Goal: Task Accomplishment & Management: Manage account settings

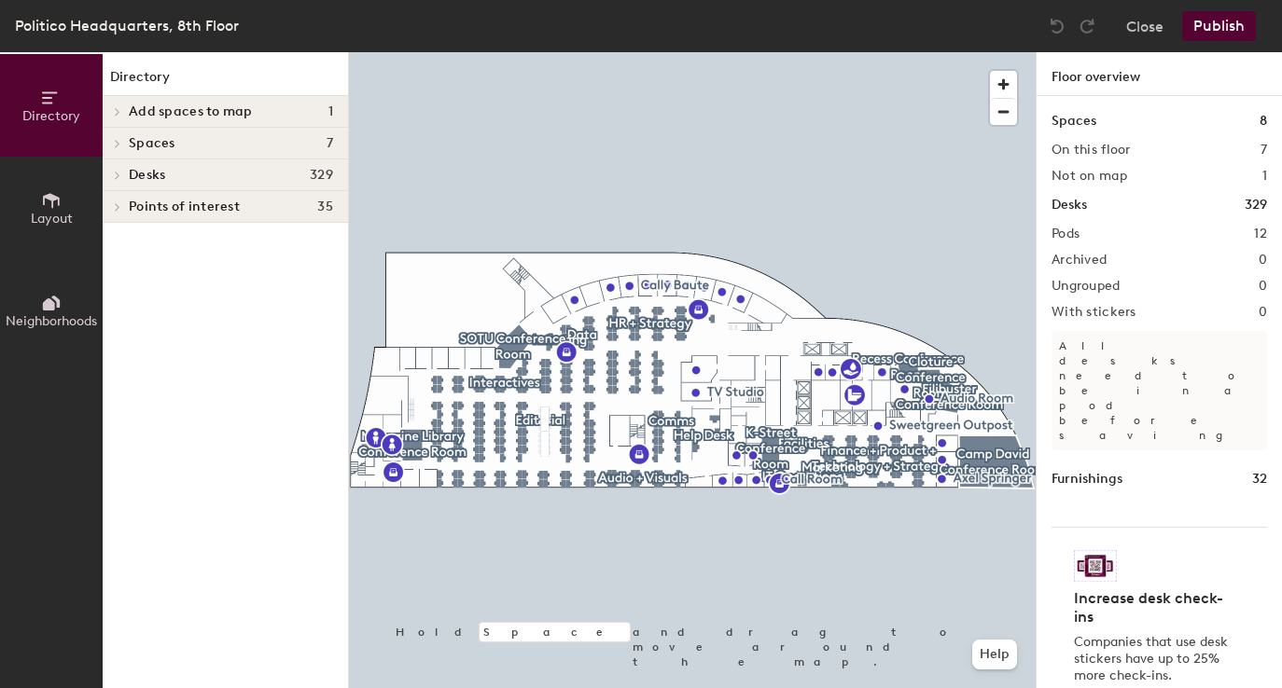
click at [57, 203] on icon at bounding box center [51, 200] width 21 height 21
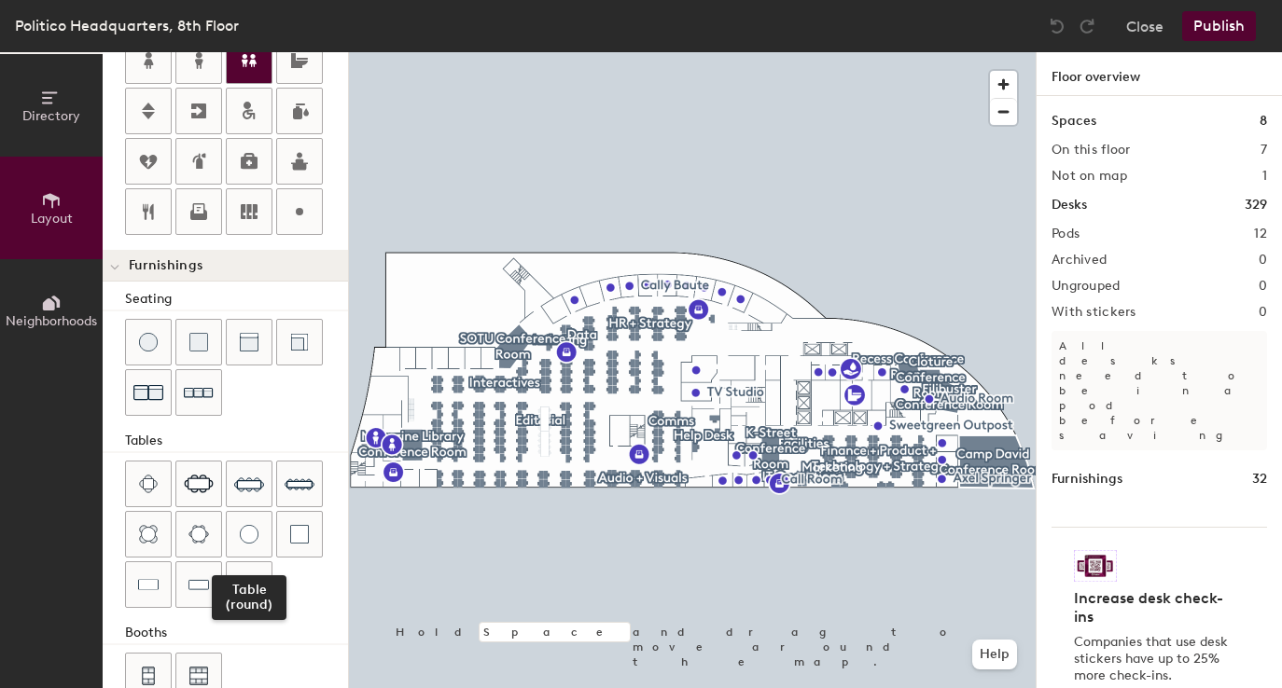
scroll to position [490, 0]
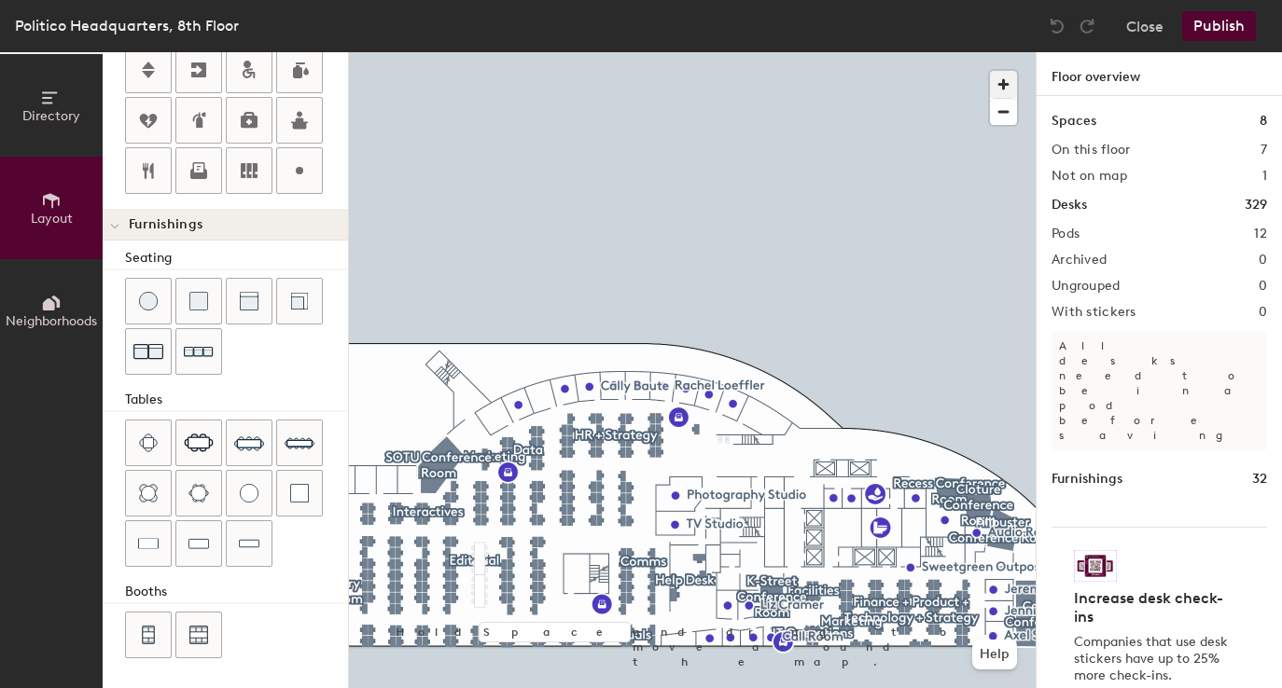
click at [994, 76] on span "button" at bounding box center [1003, 84] width 27 height 27
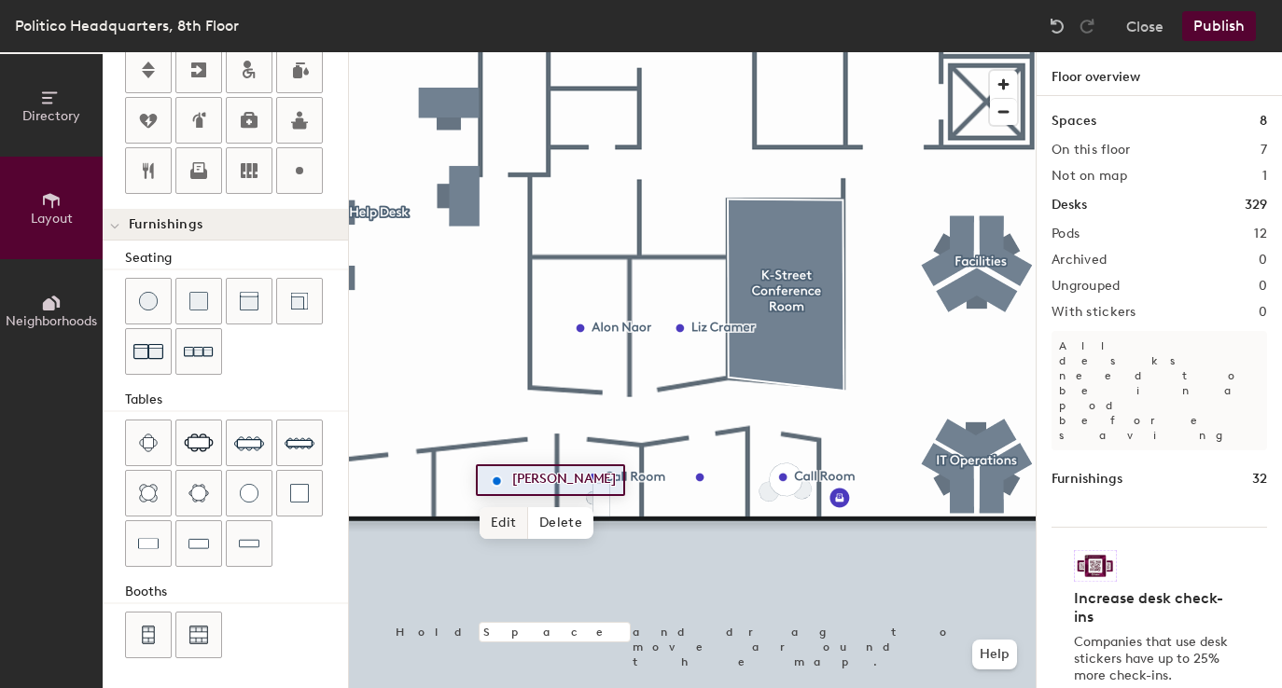
type input "20"
click at [505, 527] on span "Edit" at bounding box center [504, 523] width 49 height 32
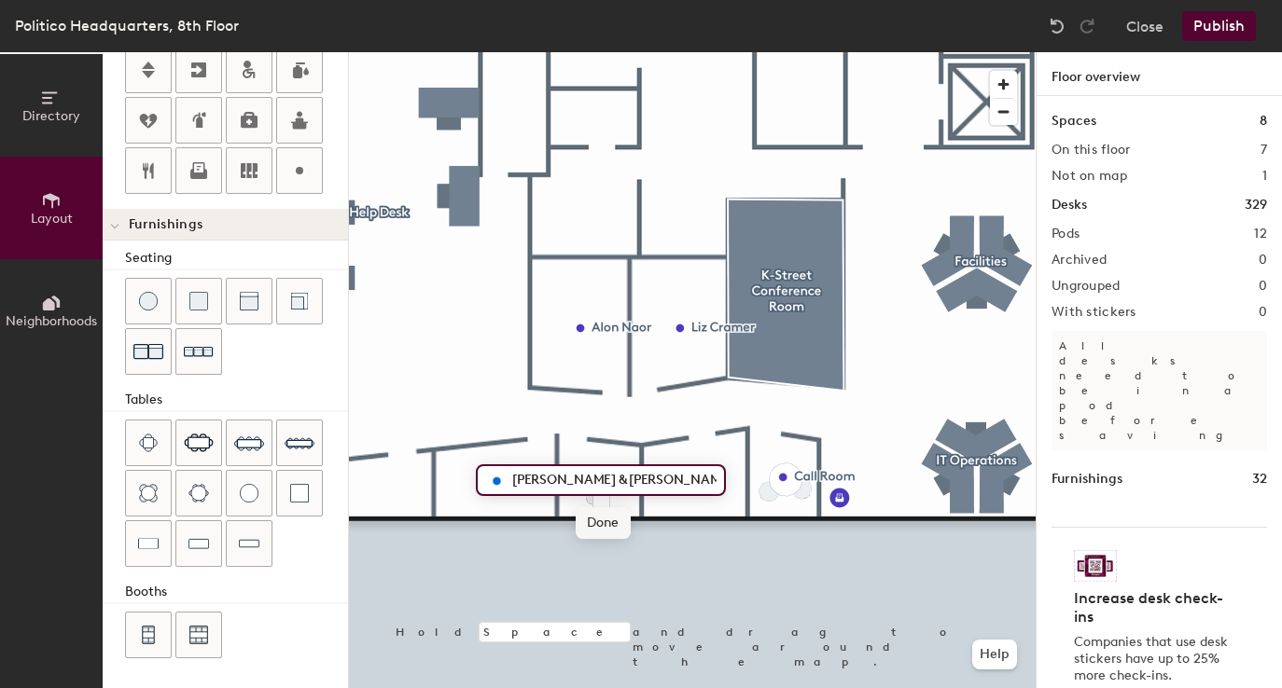
type input "Amelia Binder & Alon Naor"
click at [591, 523] on span "Done" at bounding box center [603, 523] width 55 height 32
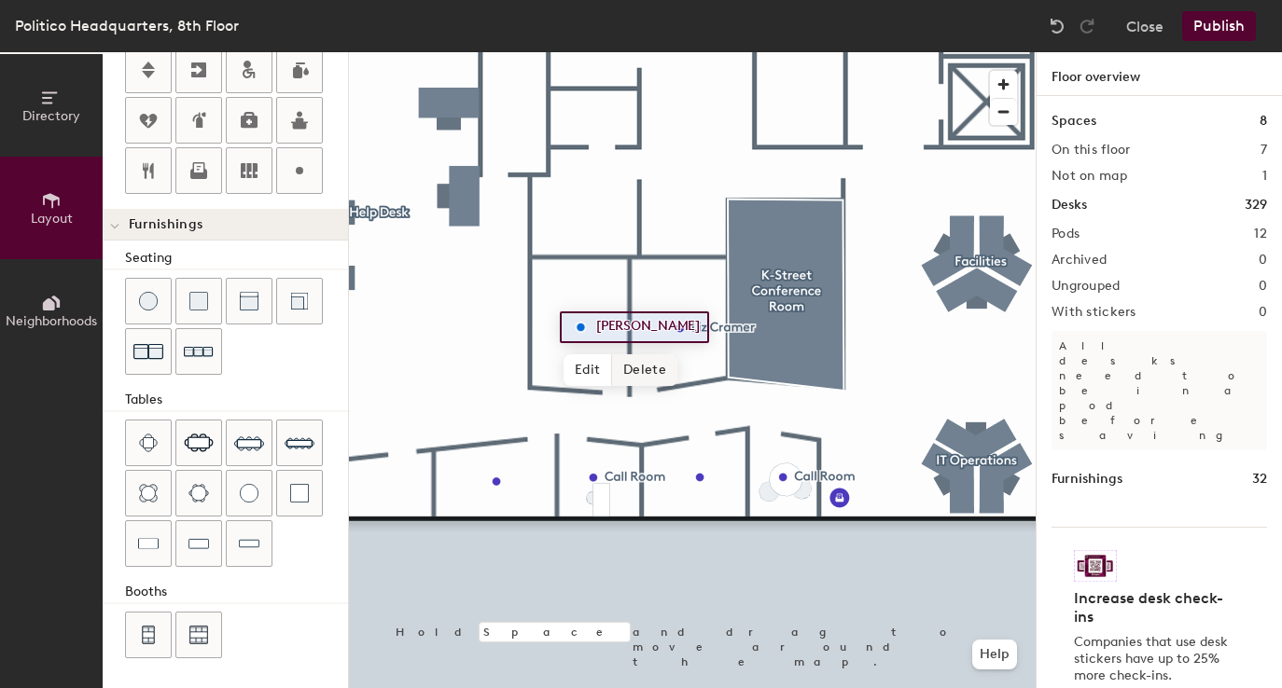
click at [637, 374] on span "Delete" at bounding box center [644, 370] width 65 height 32
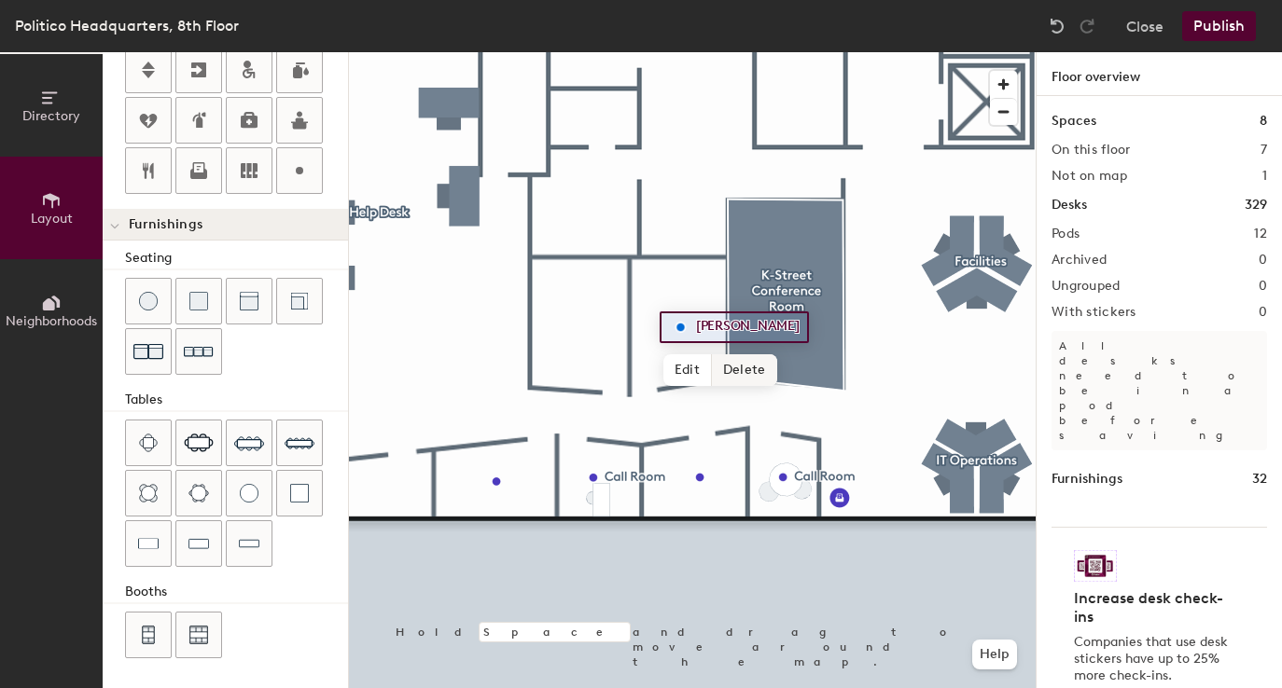
click at [738, 368] on span "Delete" at bounding box center [744, 370] width 65 height 32
click at [1207, 21] on button "Publish" at bounding box center [1219, 26] width 74 height 30
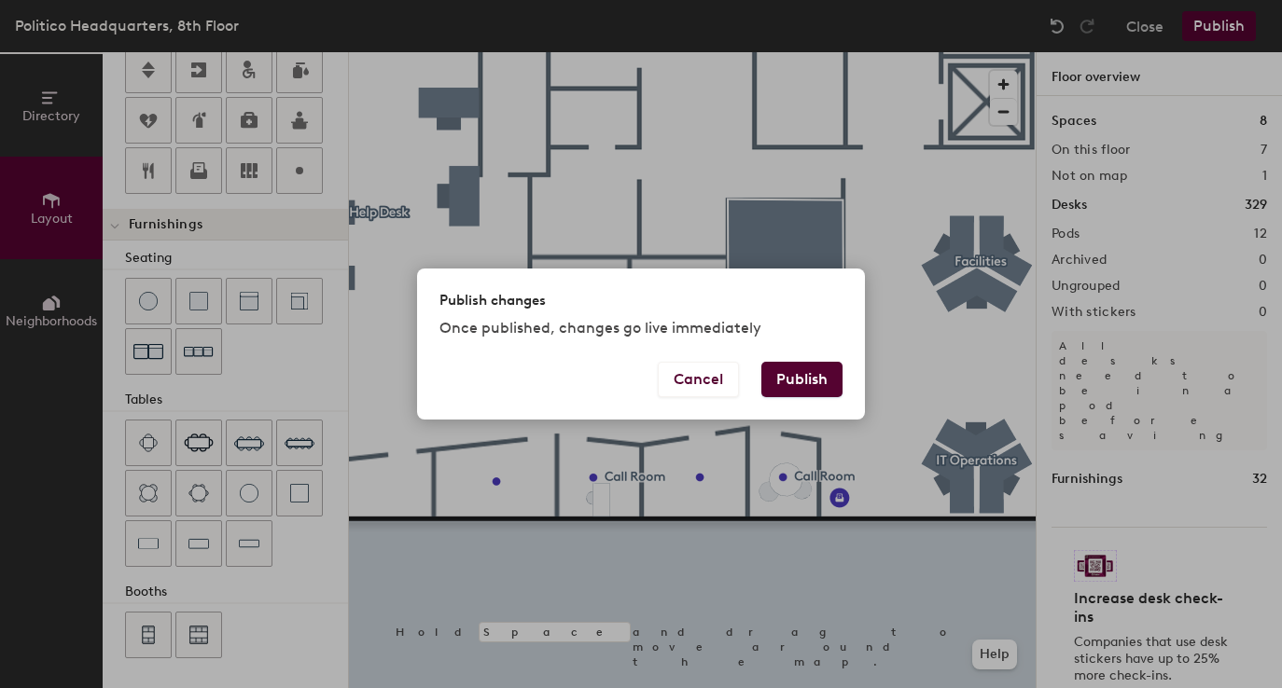
click at [787, 376] on button "Publish" at bounding box center [801, 379] width 81 height 35
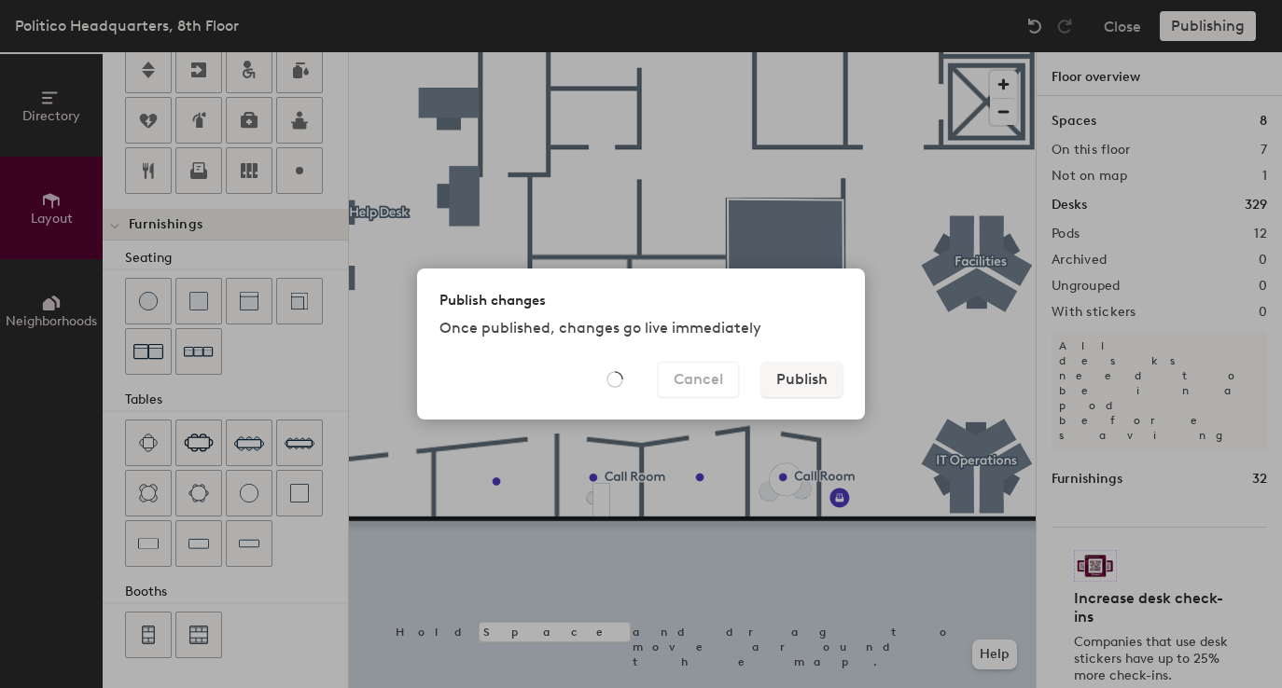
type input "20"
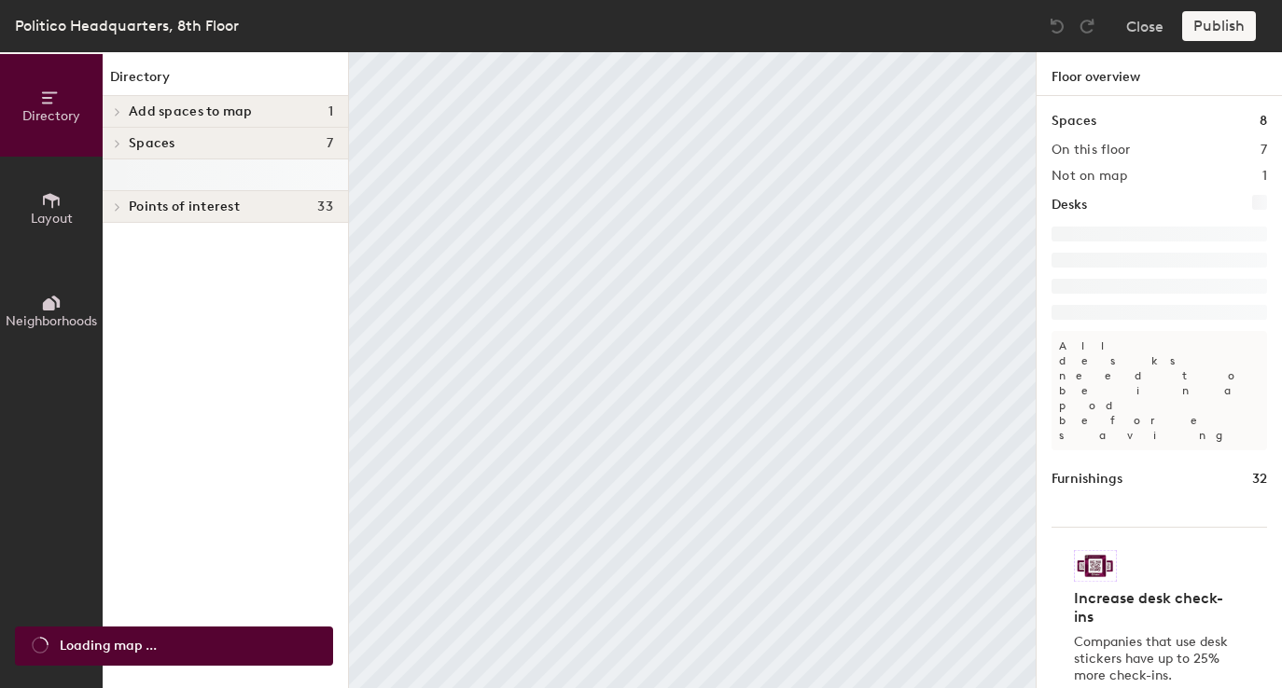
click at [38, 195] on button "Layout" at bounding box center [51, 208] width 103 height 103
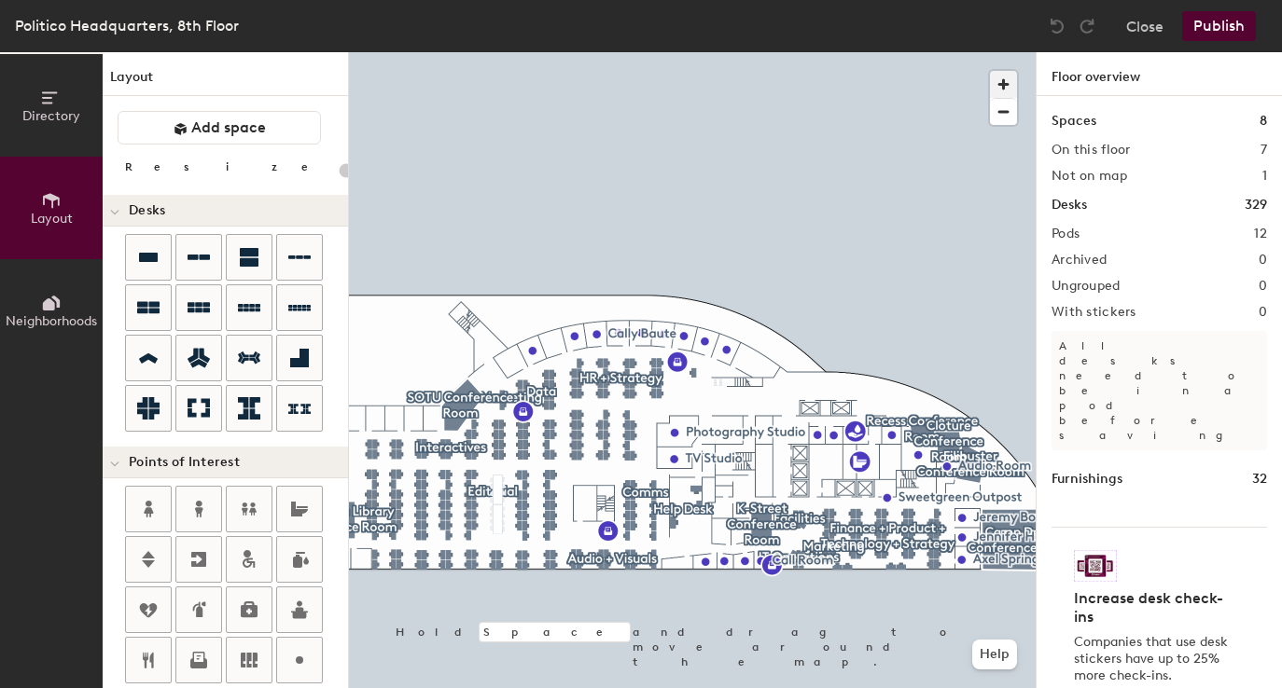
click at [997, 90] on span "button" at bounding box center [1003, 84] width 27 height 27
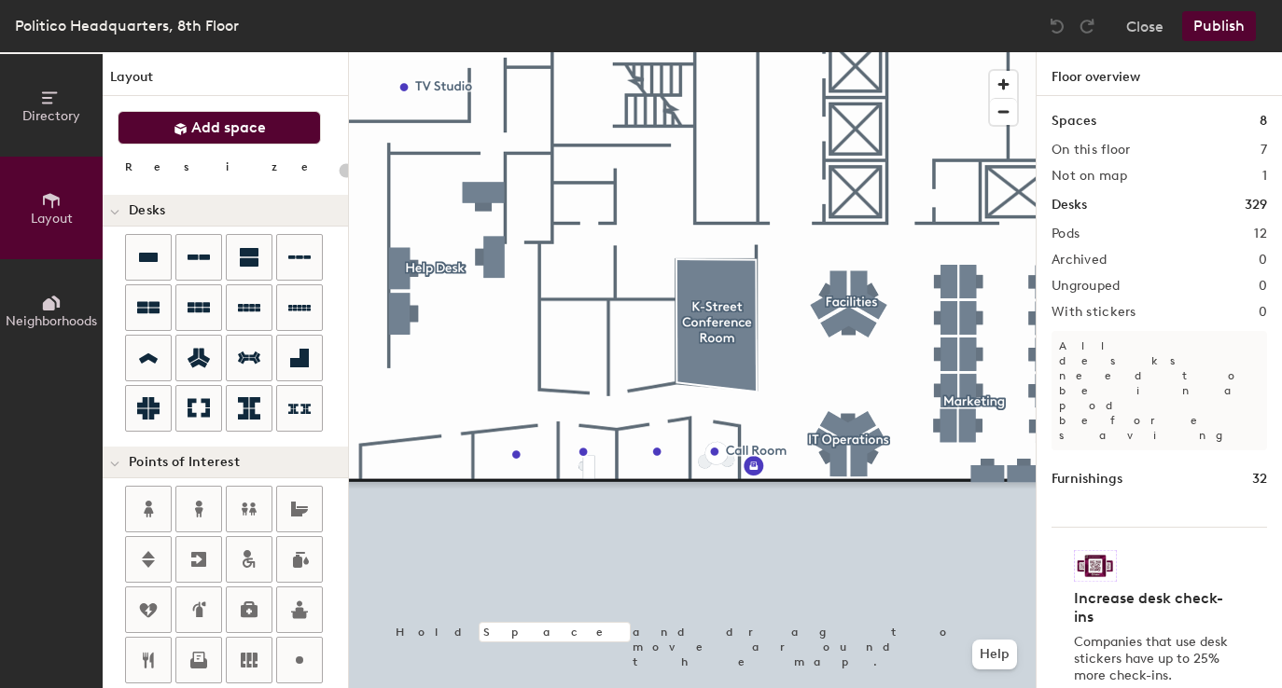
click at [239, 132] on span "Add space" at bounding box center [228, 127] width 75 height 19
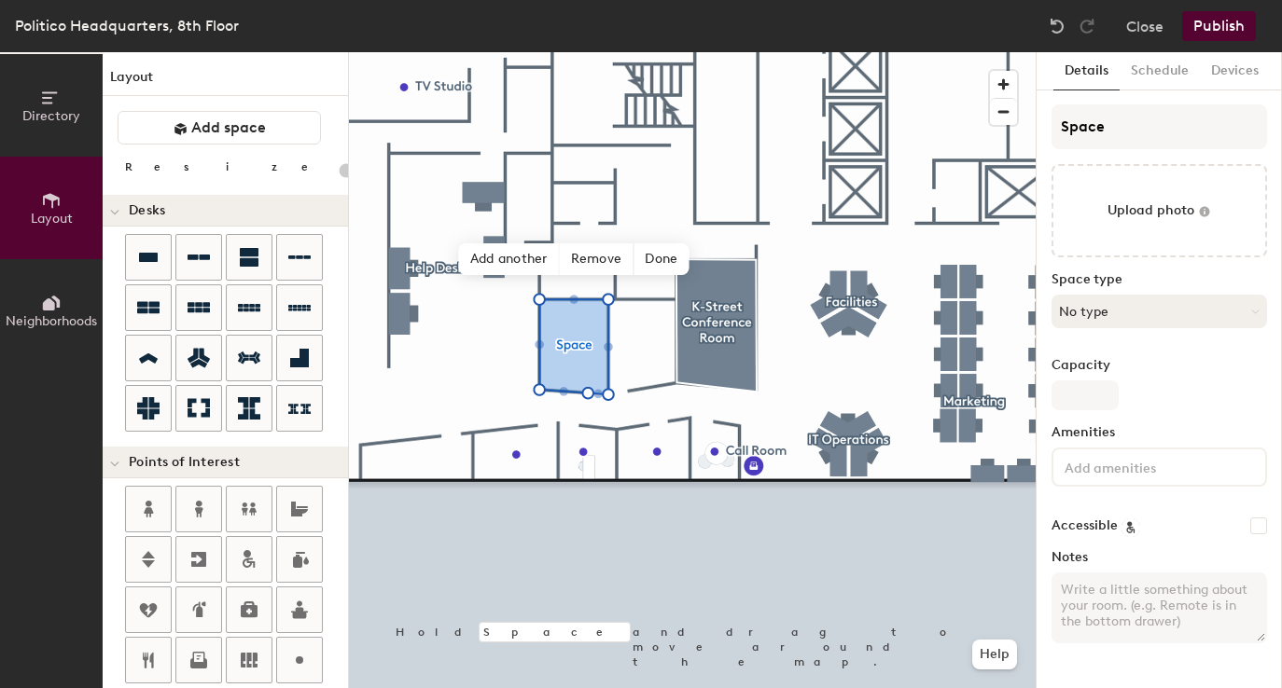
click at [1133, 326] on button "No type" at bounding box center [1158, 312] width 215 height 34
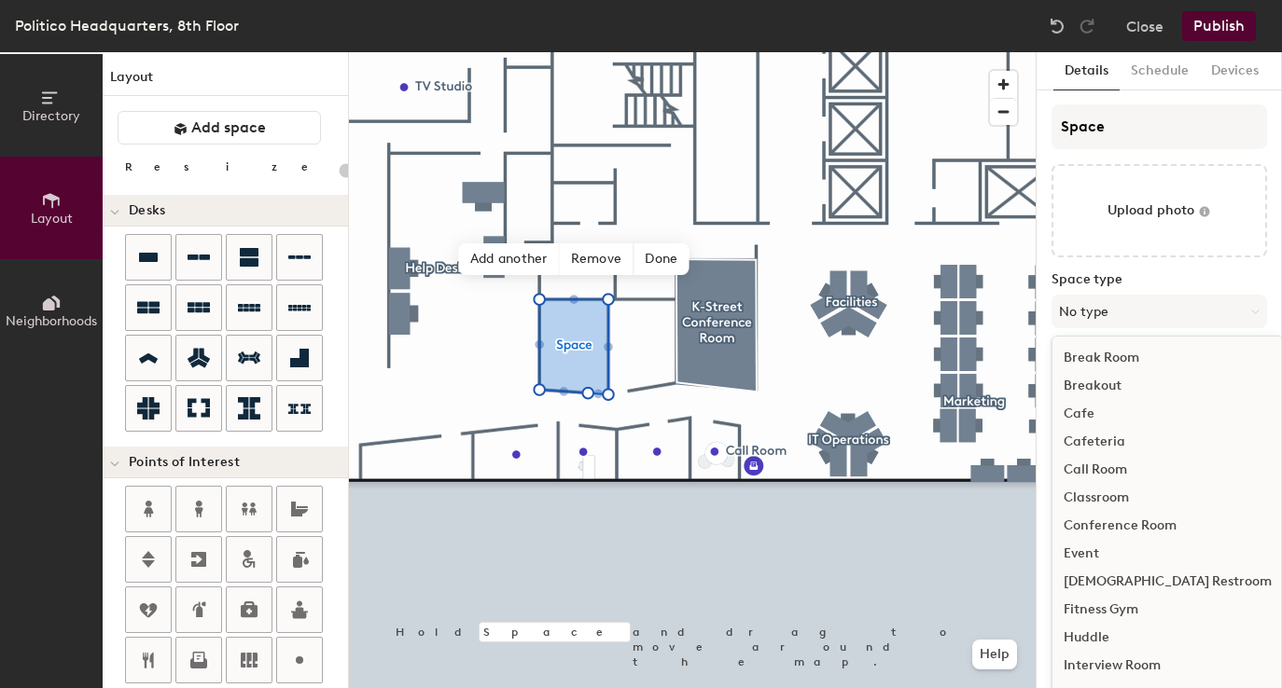
click at [1120, 515] on div "Conference Room" at bounding box center [1167, 526] width 230 height 28
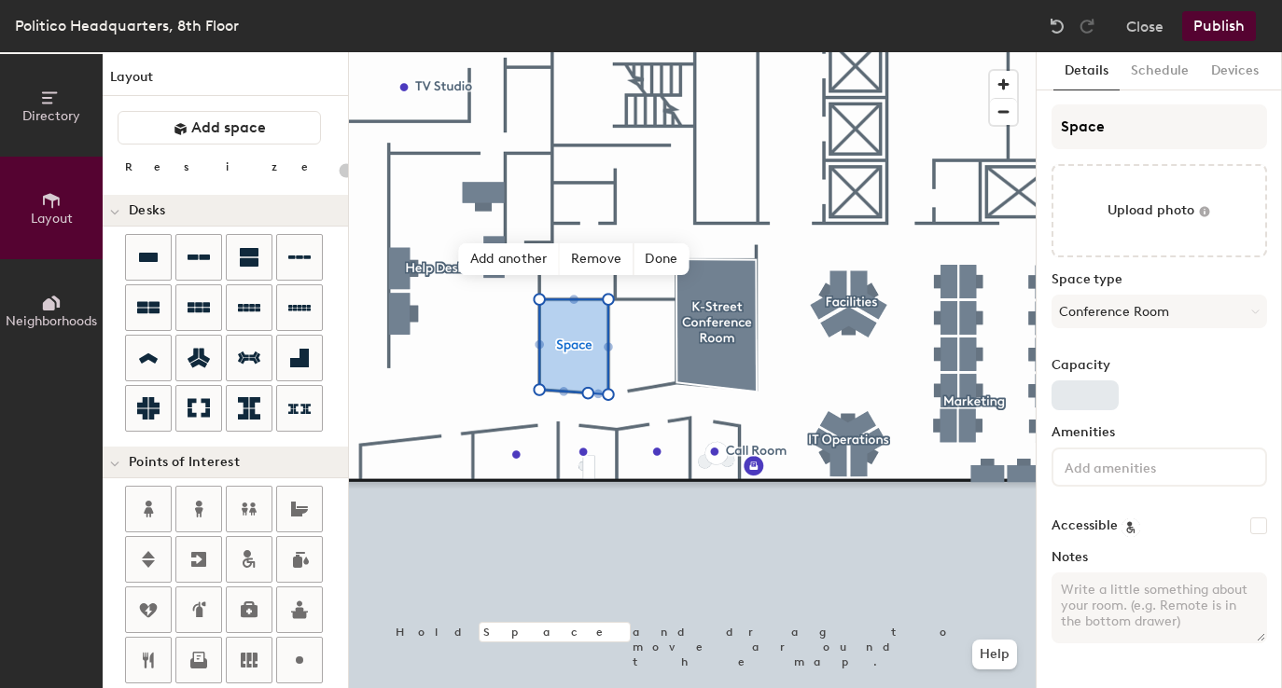
type input "20"
click at [1090, 401] on input "Capacity" at bounding box center [1084, 396] width 67 height 30
type input "4"
type input "20"
type input "4"
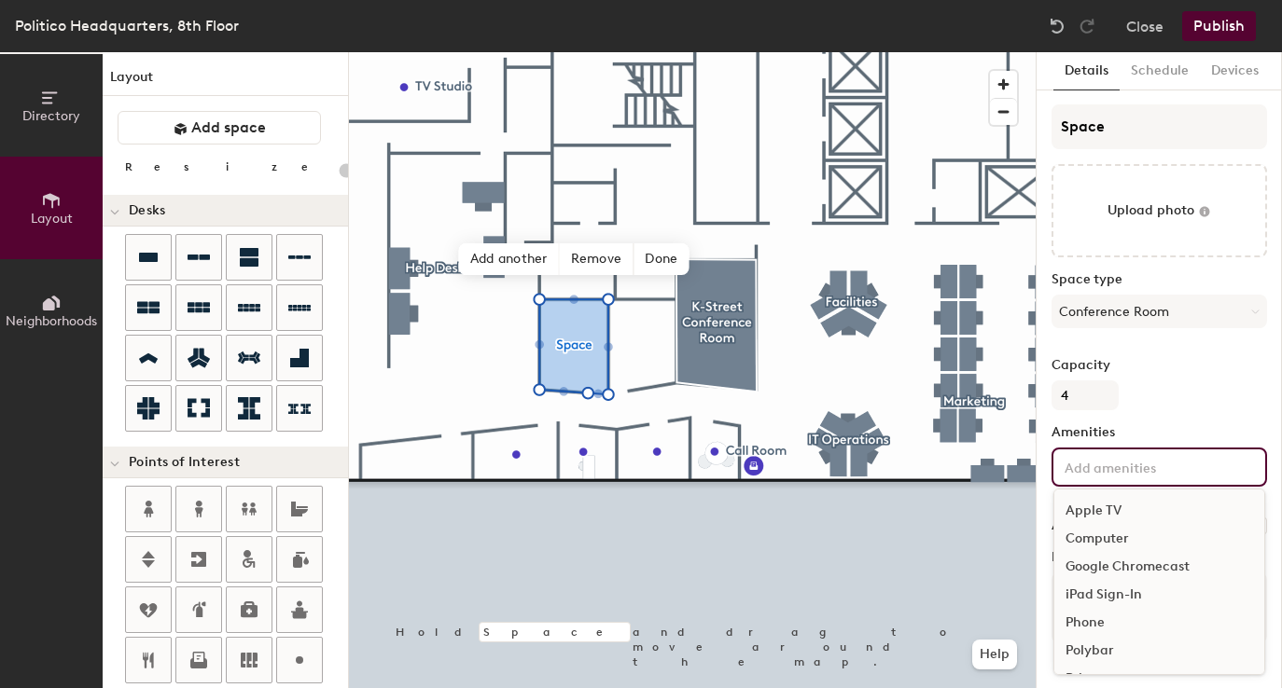
click at [1122, 467] on input at bounding box center [1145, 466] width 168 height 22
click at [1101, 626] on div "Video Conferencing" at bounding box center [1159, 626] width 210 height 28
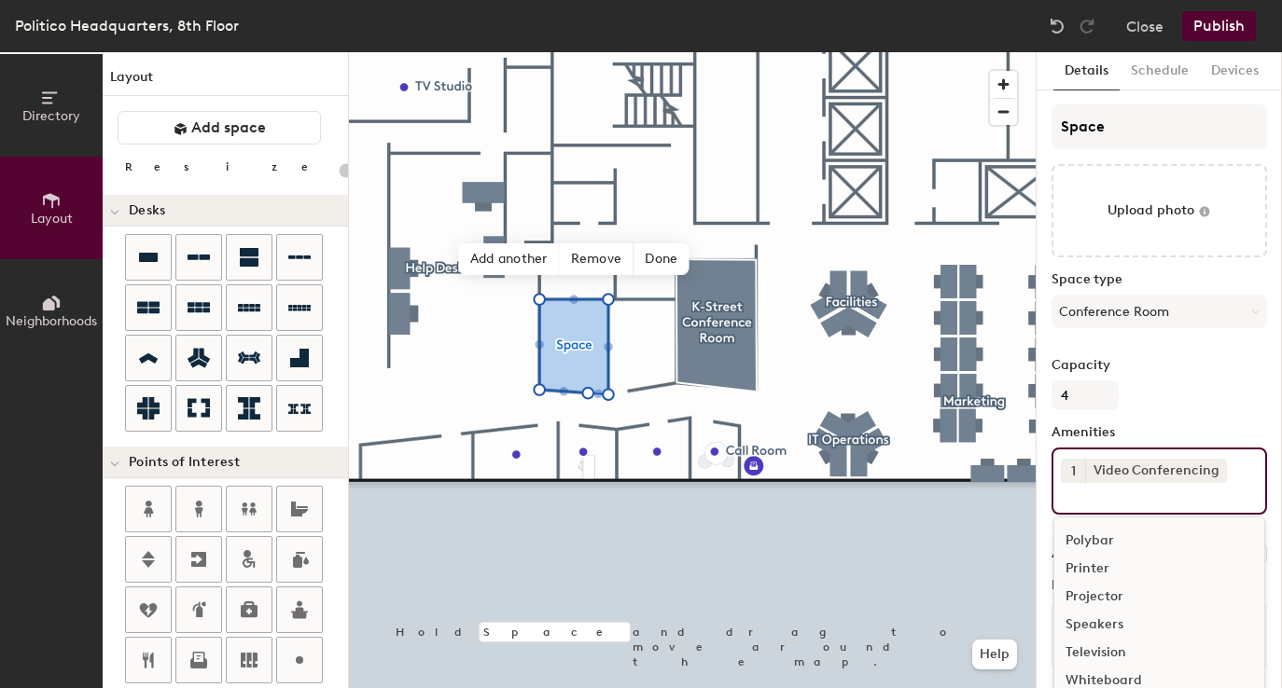
click at [1185, 413] on div "Space Upload photo Space type Conference Room Capacity 4 Amenities 1 Video Conf…" at bounding box center [1158, 395] width 215 height 582
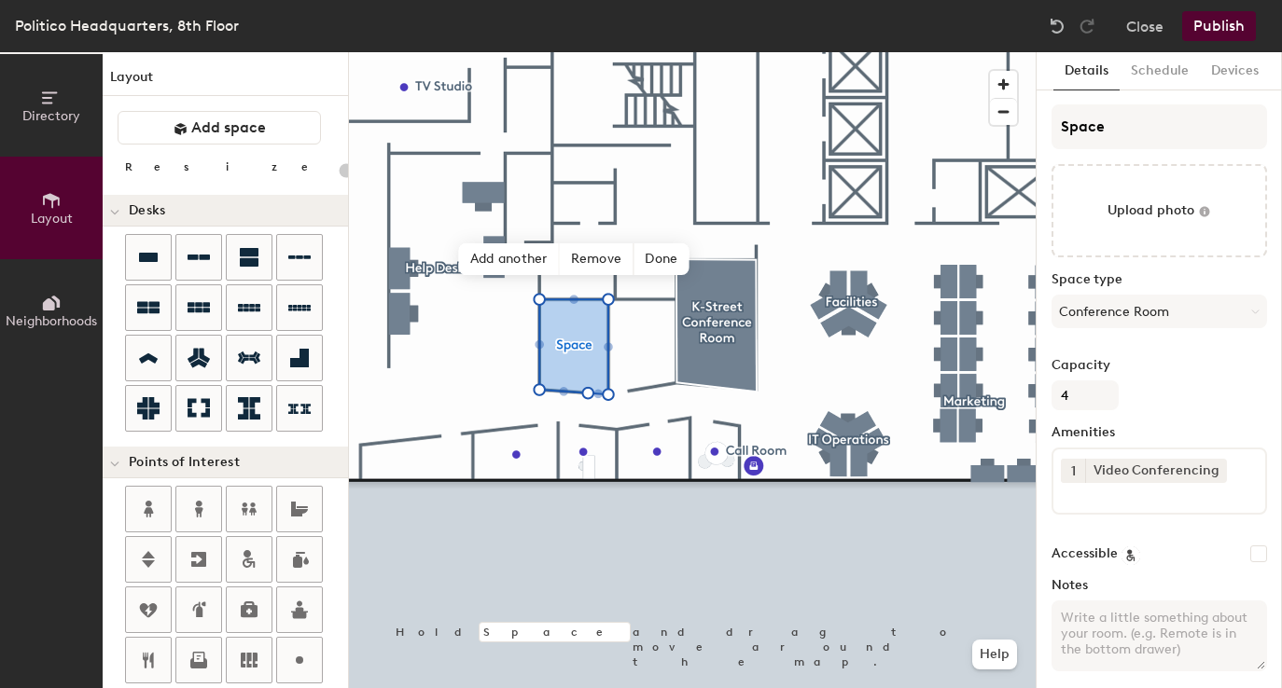
scroll to position [13, 0]
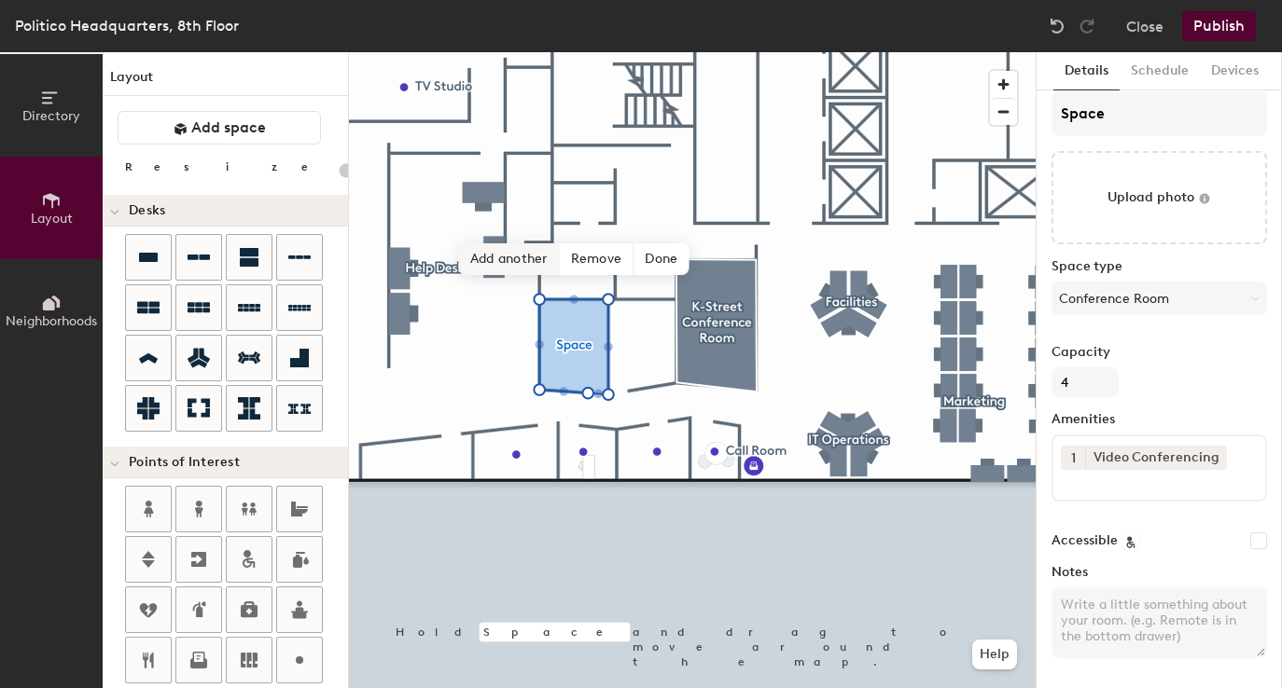
click at [533, 255] on span "Add another" at bounding box center [509, 259] width 101 height 32
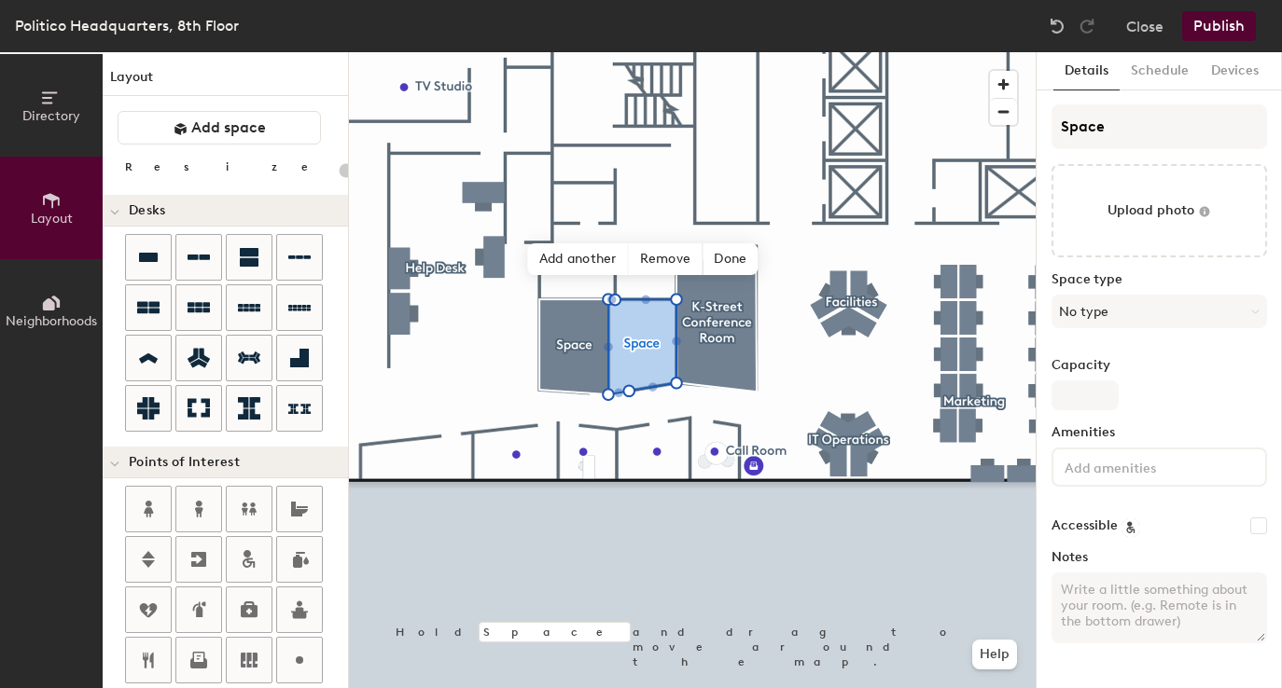
type input "20"
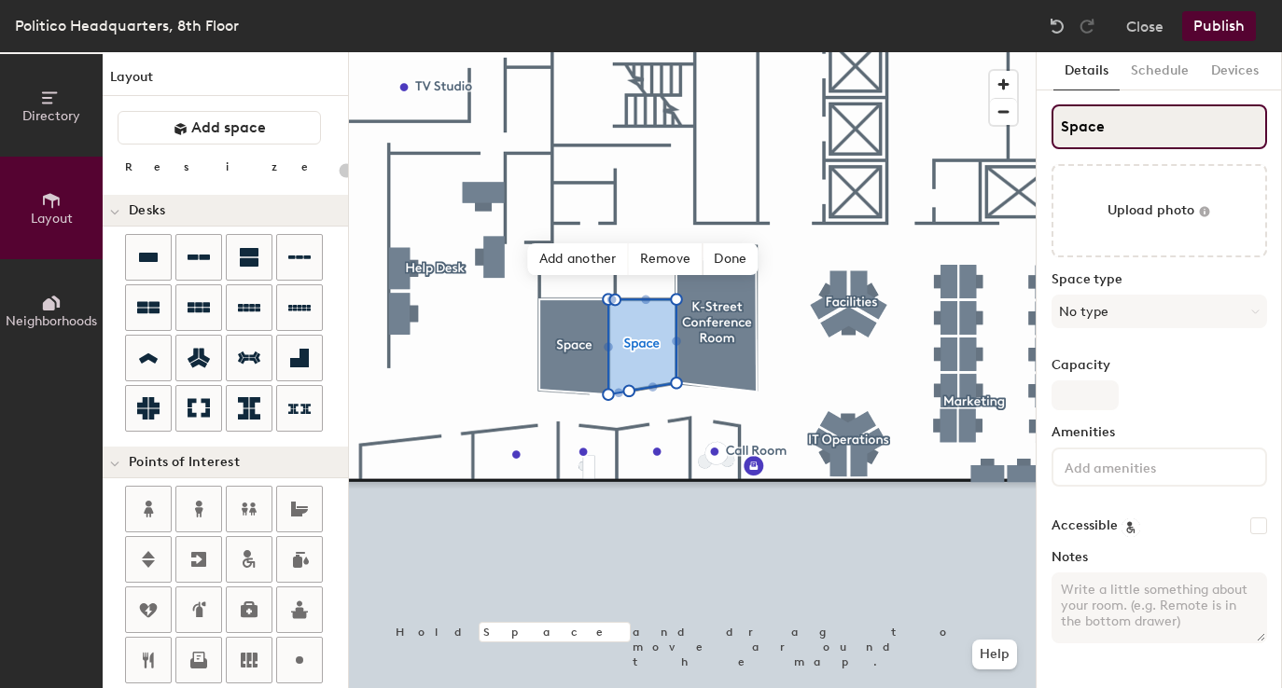
click at [1112, 131] on input "Space" at bounding box center [1158, 126] width 215 height 45
type input "Am"
type input "20"
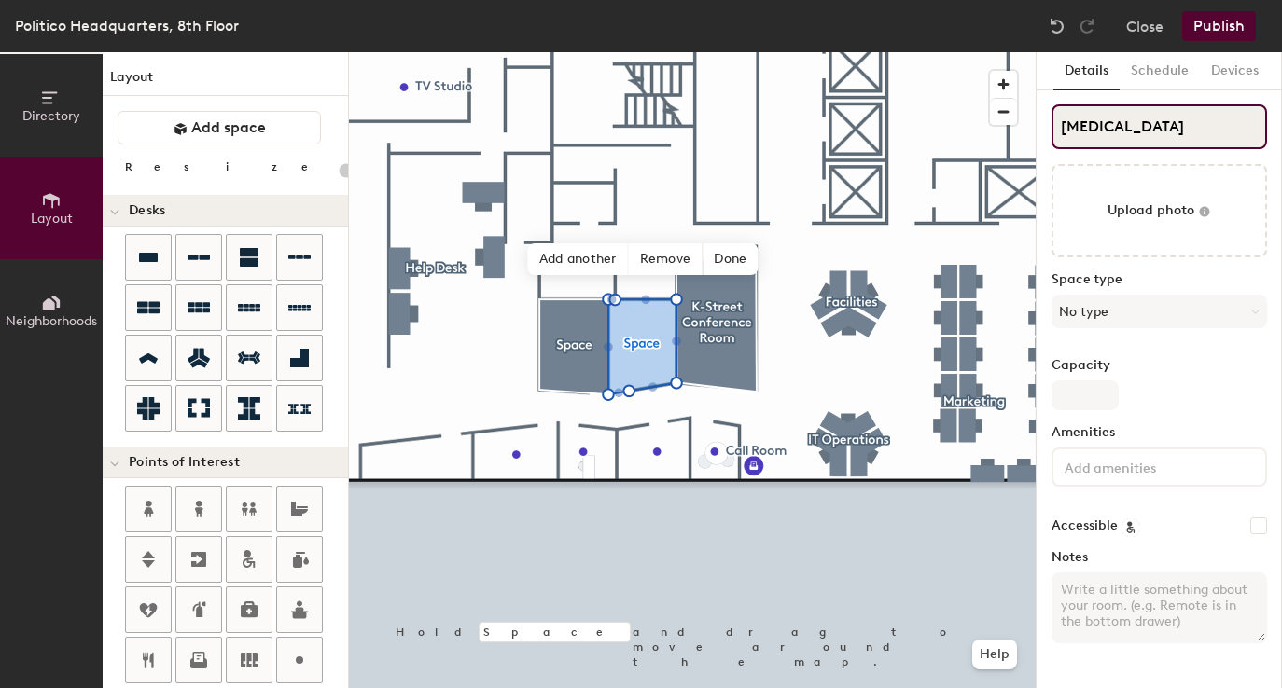
type input "Amend"
type input "20"
type input "Amendmen"
type input "20"
type input "Amendment"
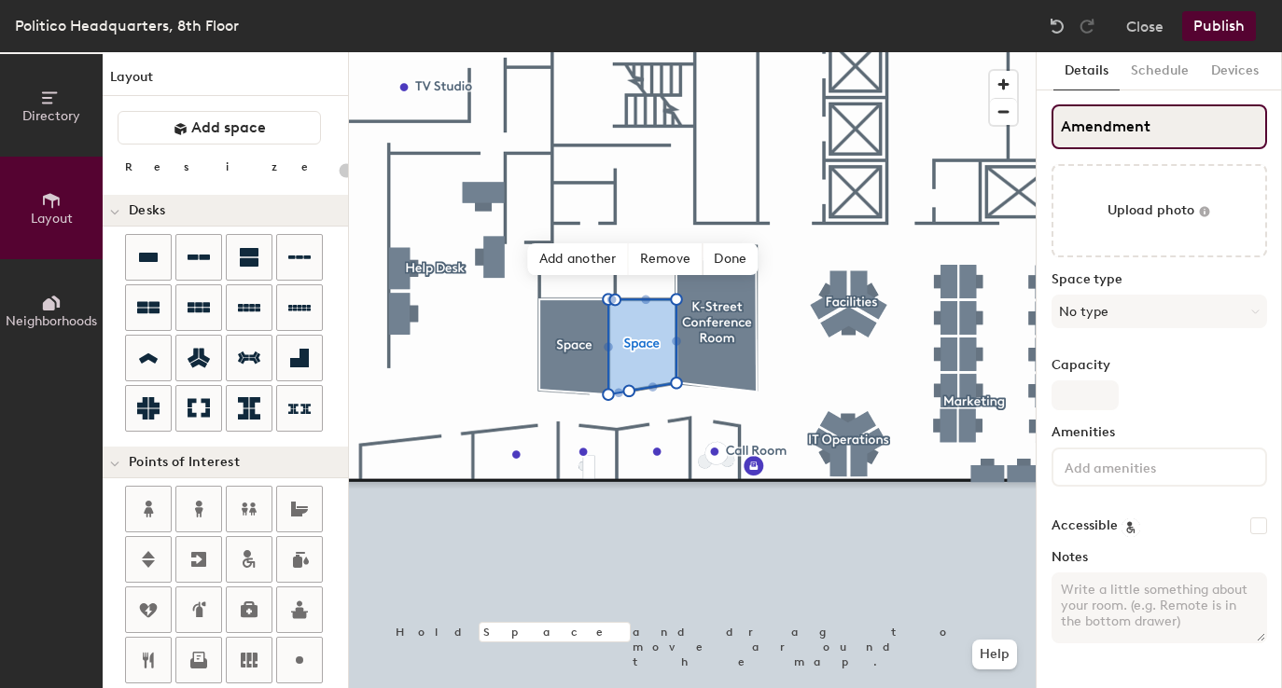
type input "20"
type input "Amendment"
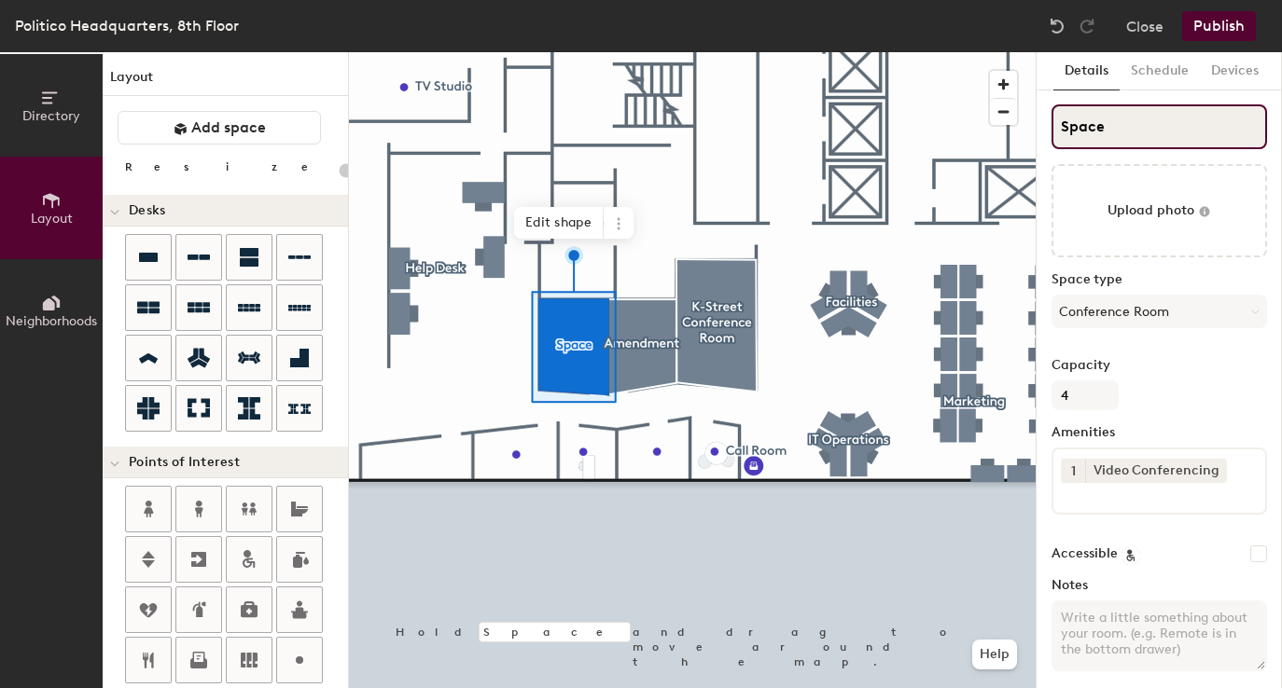
click at [1106, 136] on input "Space" at bounding box center [1158, 126] width 215 height 45
type input "20"
click at [1106, 136] on input "Space" at bounding box center [1158, 126] width 215 height 45
type input "C"
type input "20"
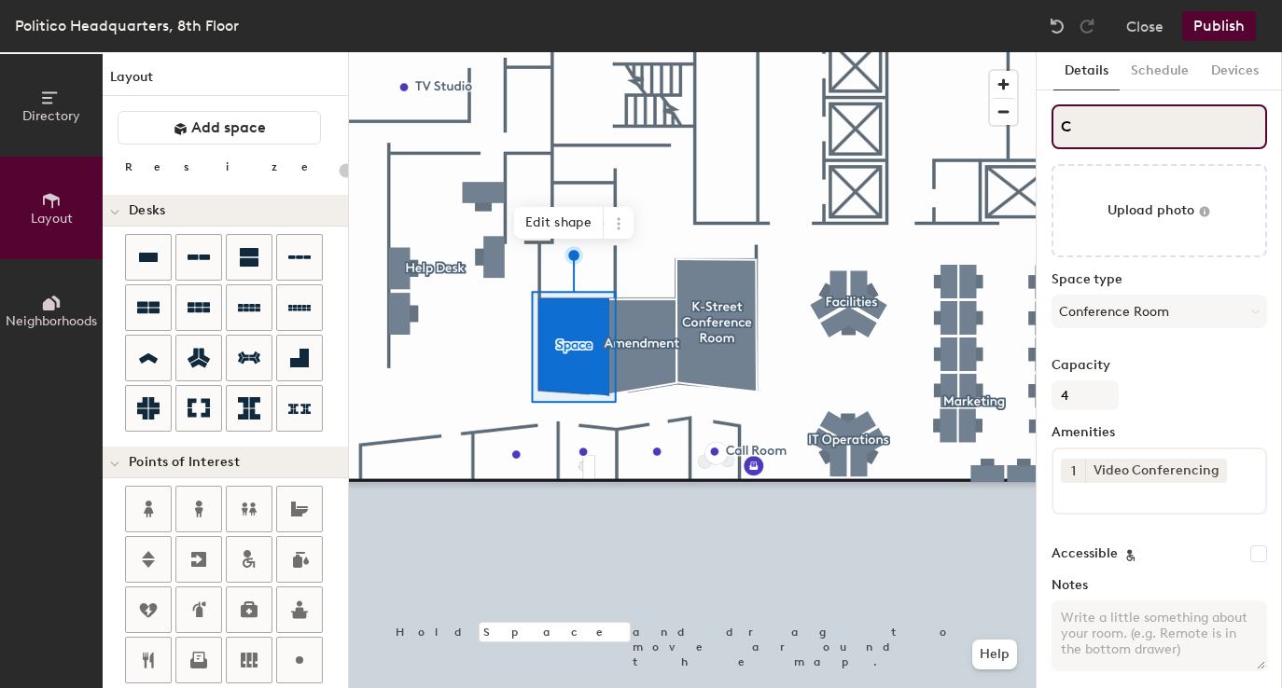
type input "Ca"
type input "20"
type input "Cau"
type input "20"
type input "Cauc"
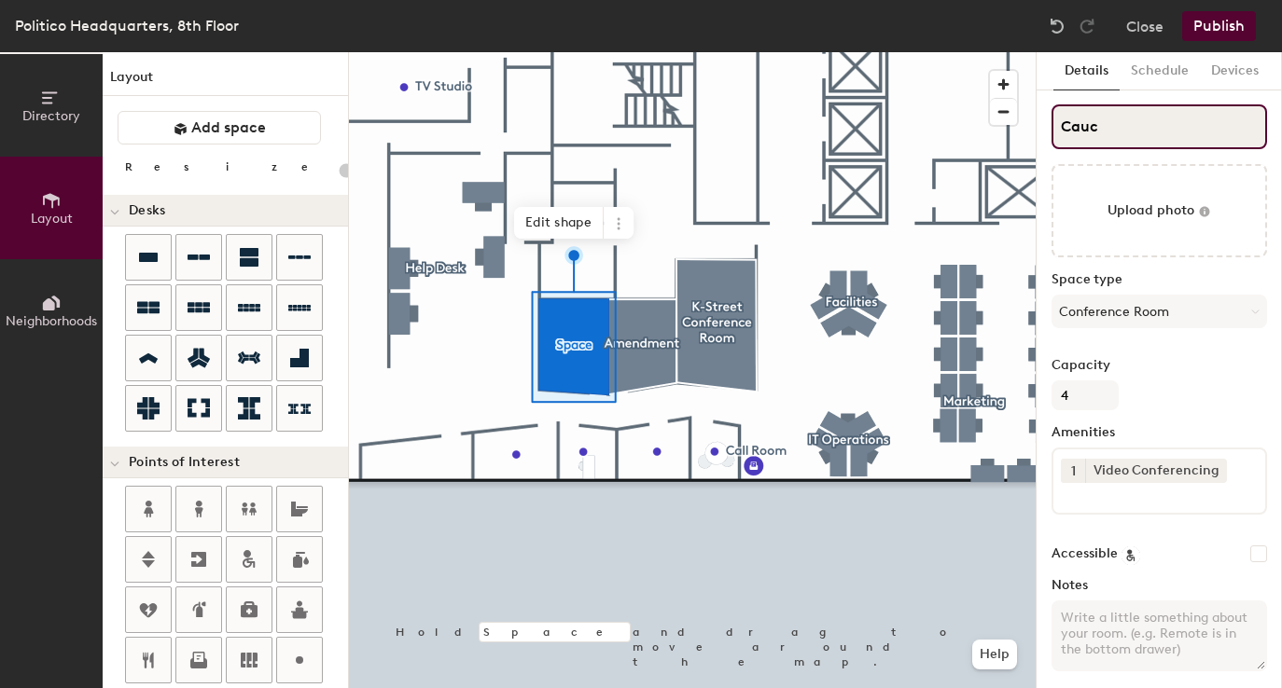
type input "20"
type input "Caucis"
type input "20"
type input "Cauc"
type input "20"
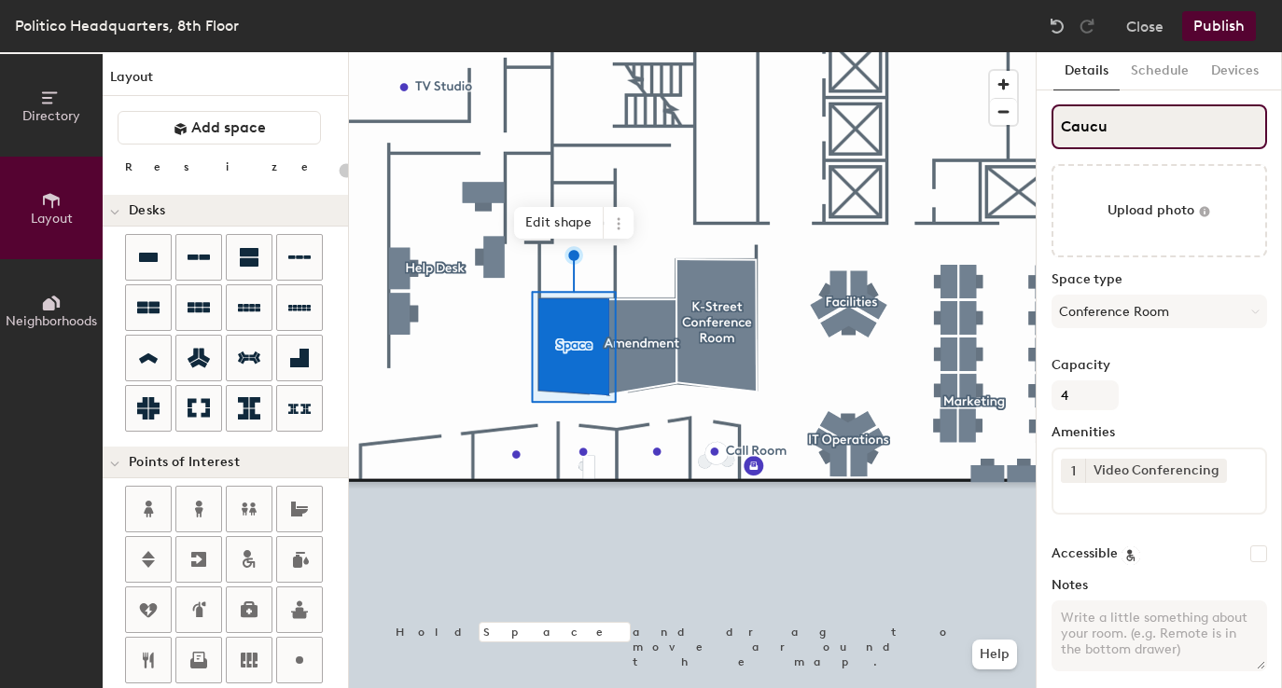
type input "Caucus"
type input "20"
type input "Caucus"
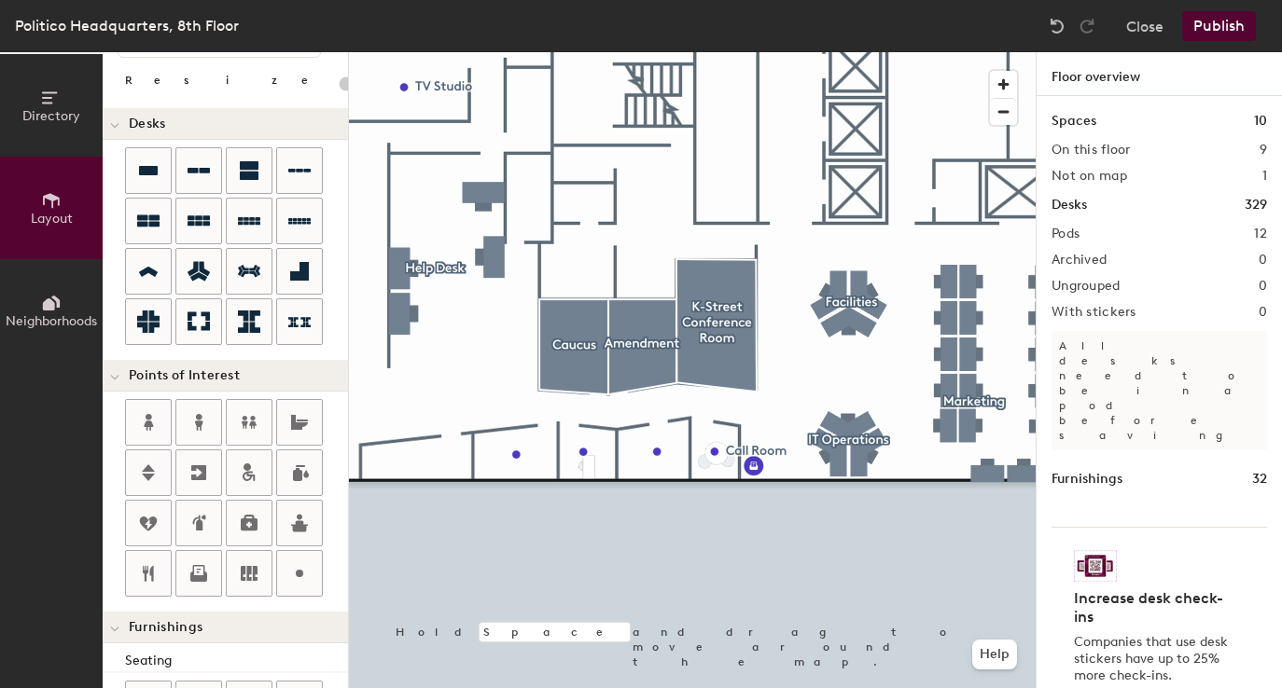
scroll to position [0, 0]
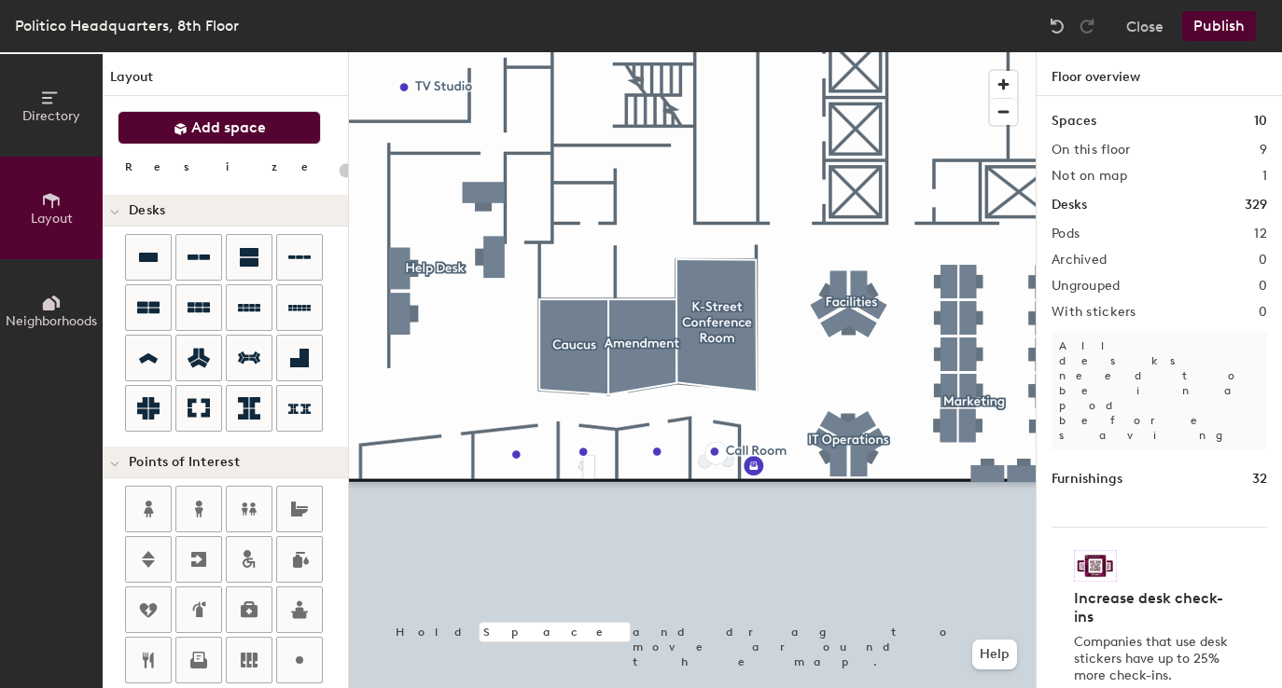
click at [215, 122] on span "Add space" at bounding box center [228, 127] width 75 height 19
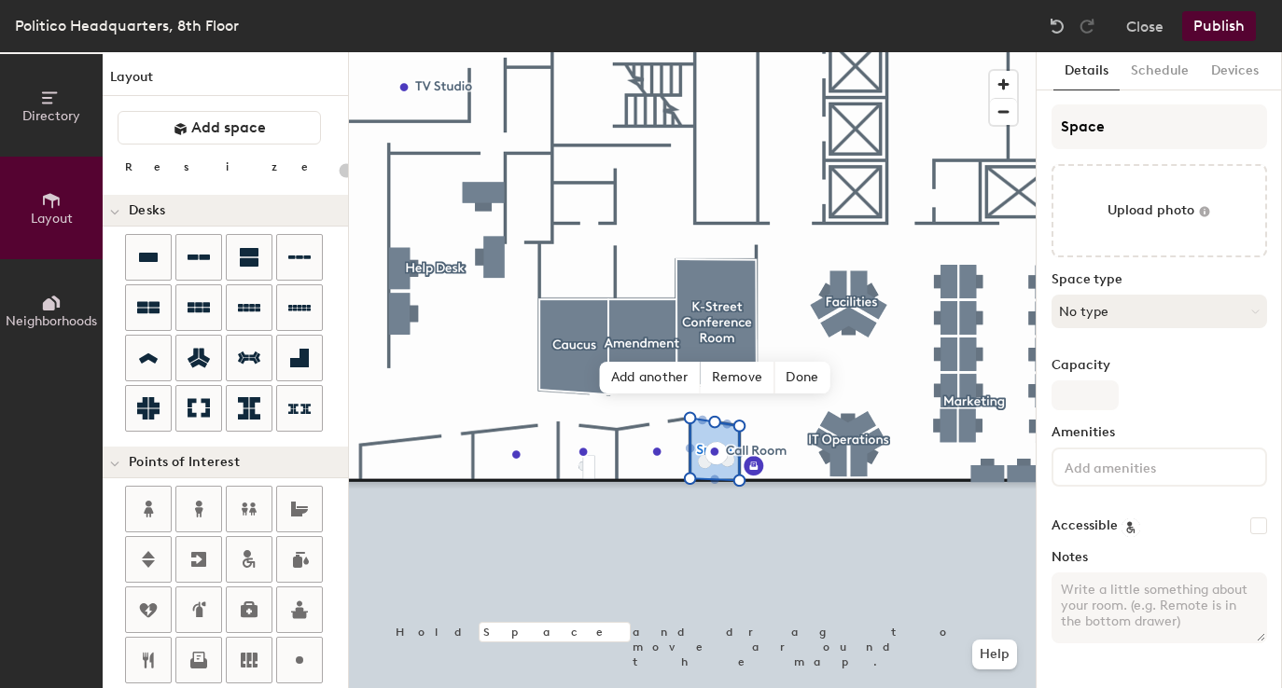
click at [1104, 322] on button "No type" at bounding box center [1158, 312] width 215 height 34
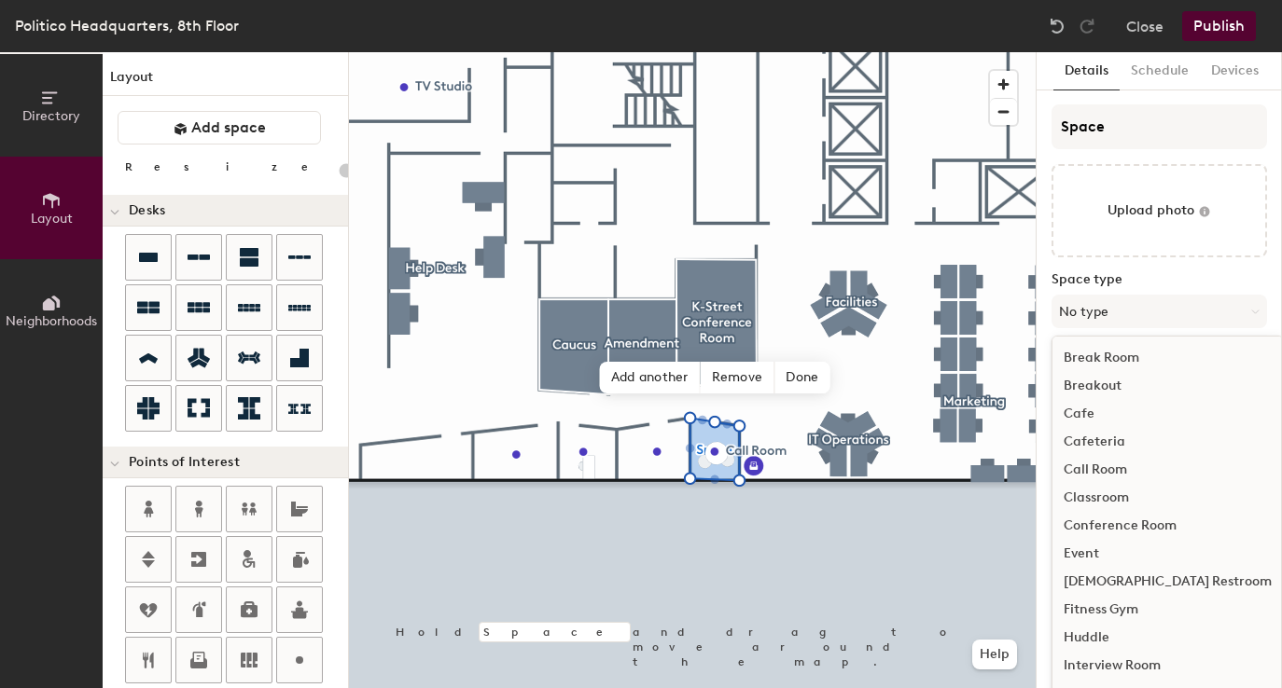
click at [1099, 471] on div "Call Room" at bounding box center [1167, 470] width 230 height 28
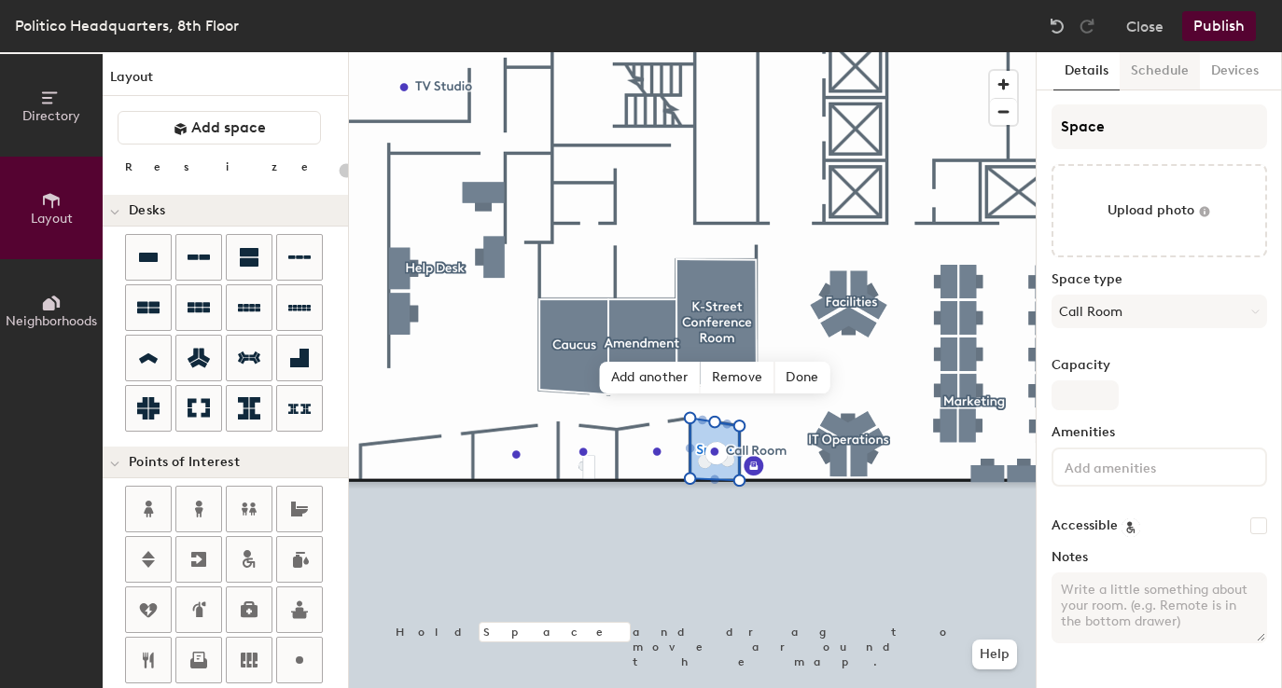
click at [1162, 80] on button "Schedule" at bounding box center [1159, 71] width 80 height 38
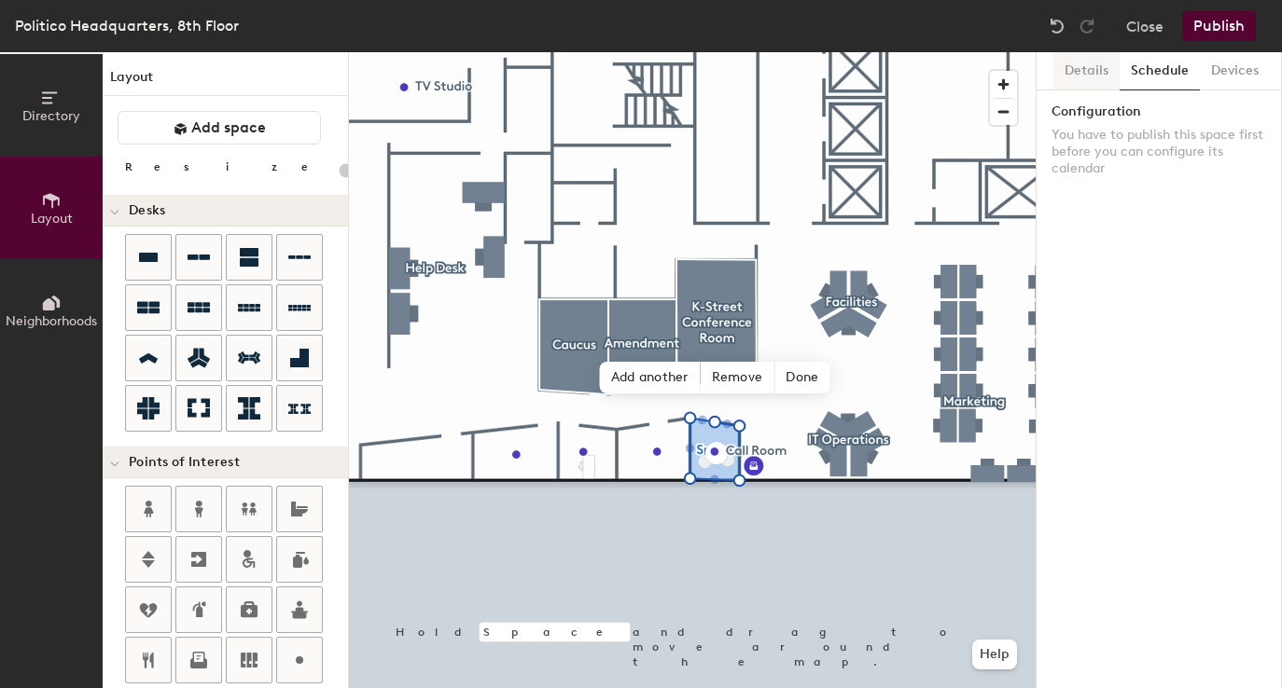
click at [1093, 73] on button "Details" at bounding box center [1086, 71] width 66 height 38
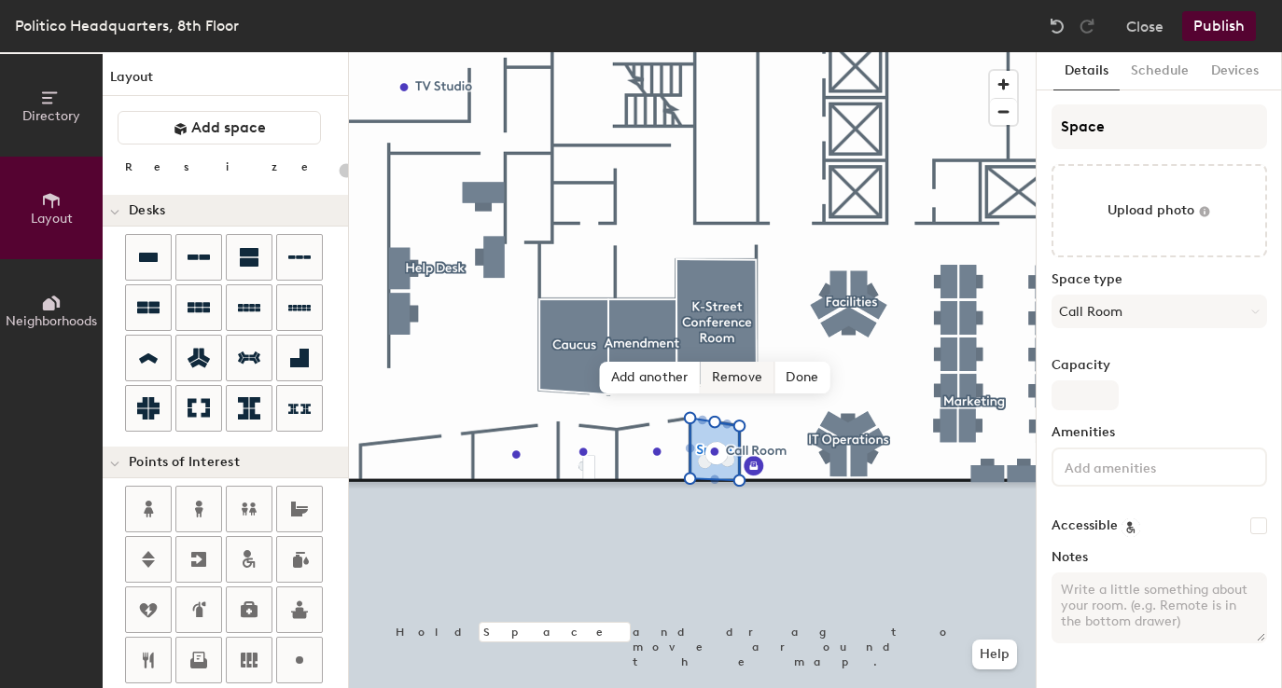
click at [757, 383] on span "Remove" at bounding box center [738, 378] width 75 height 32
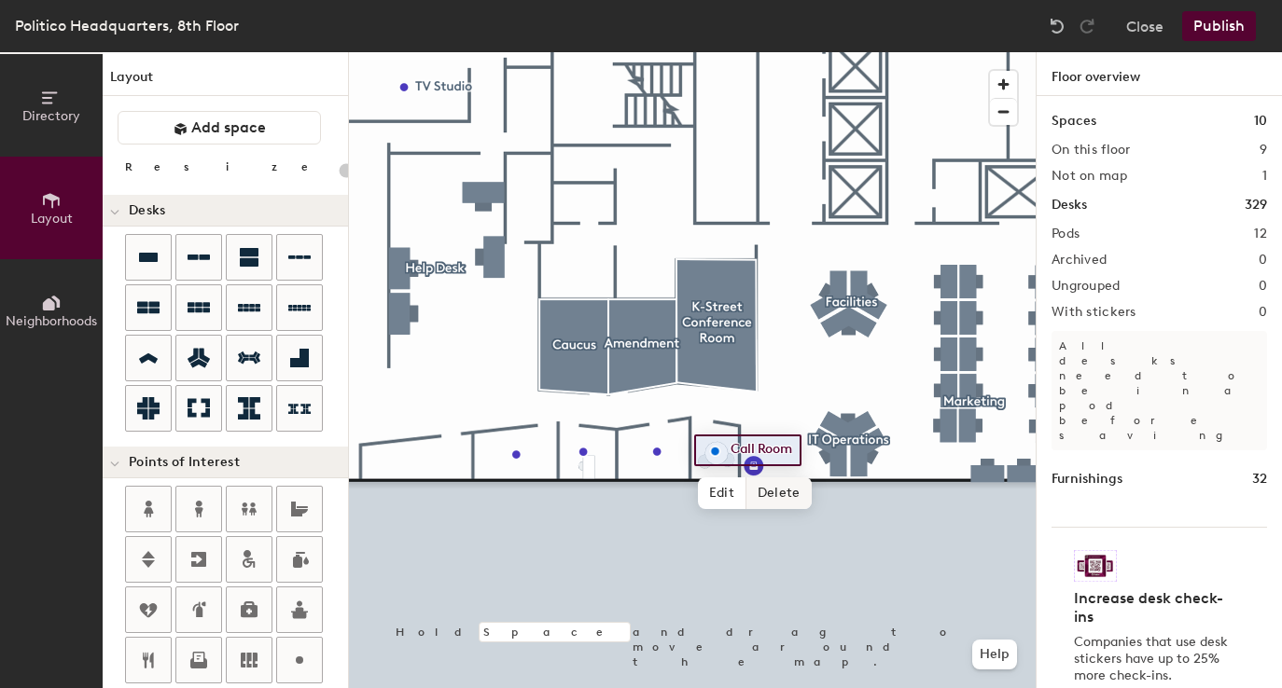
click at [766, 487] on span "Delete" at bounding box center [778, 494] width 65 height 32
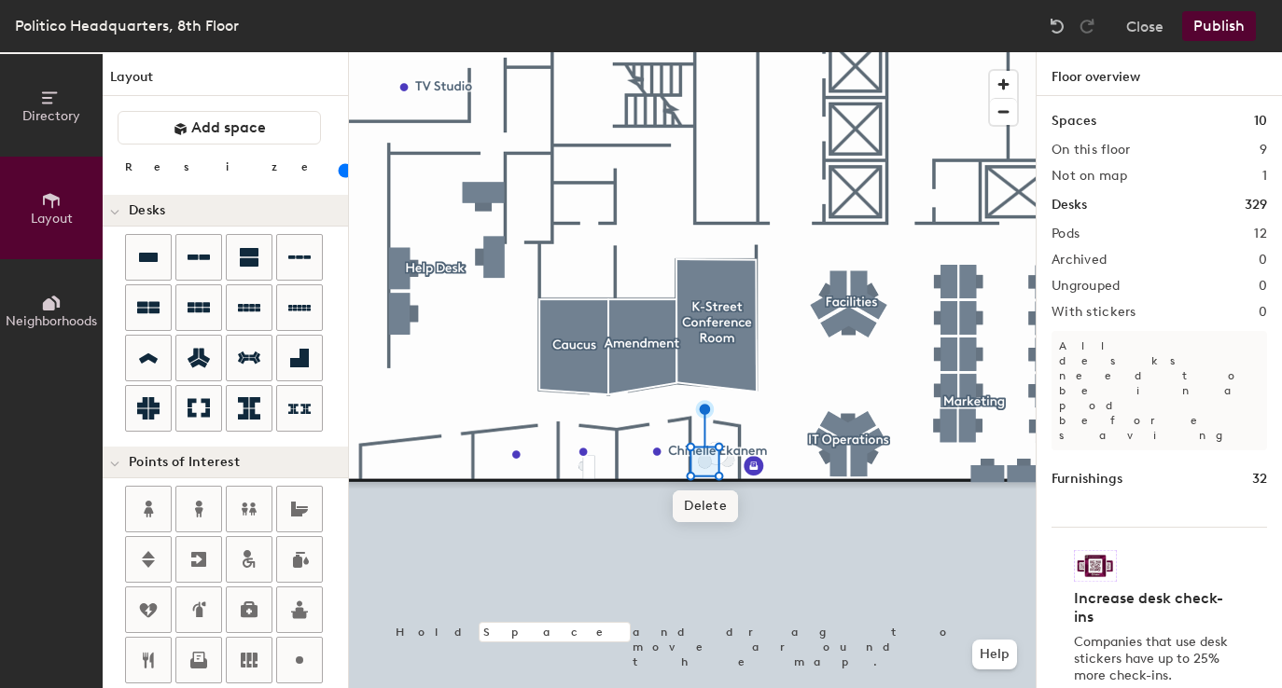
click at [704, 513] on span "Delete" at bounding box center [705, 507] width 65 height 32
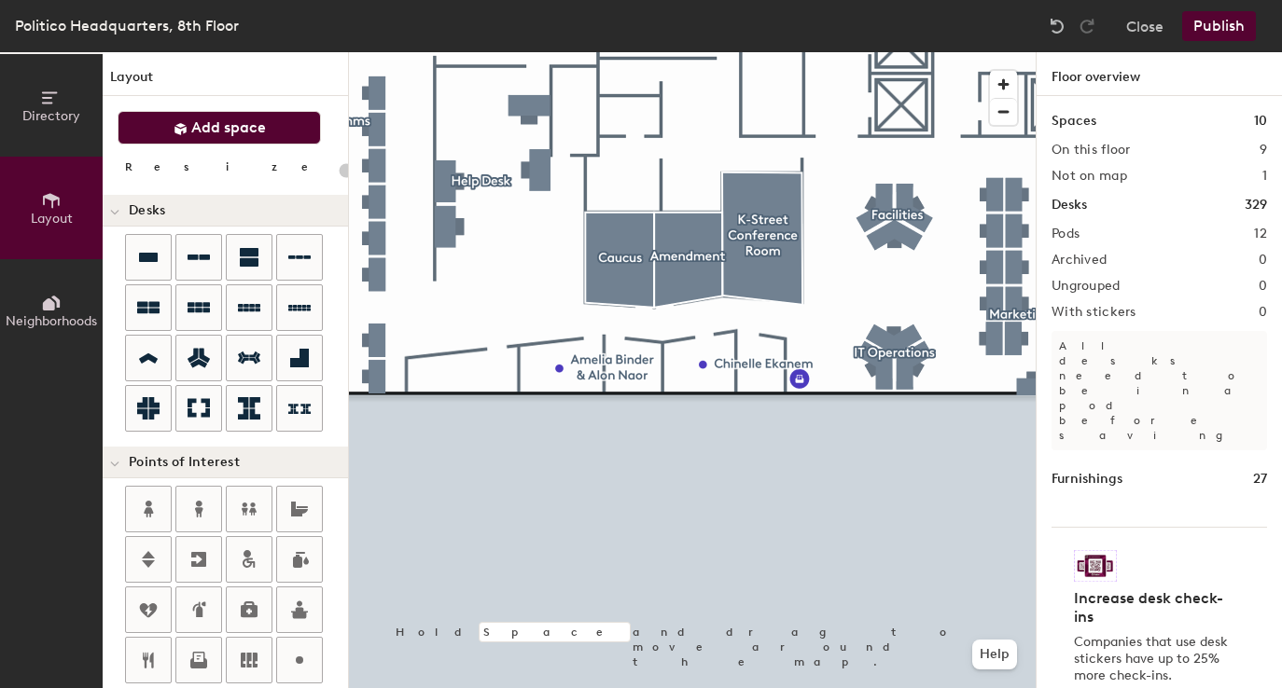
click at [264, 131] on span "Add space" at bounding box center [228, 127] width 75 height 19
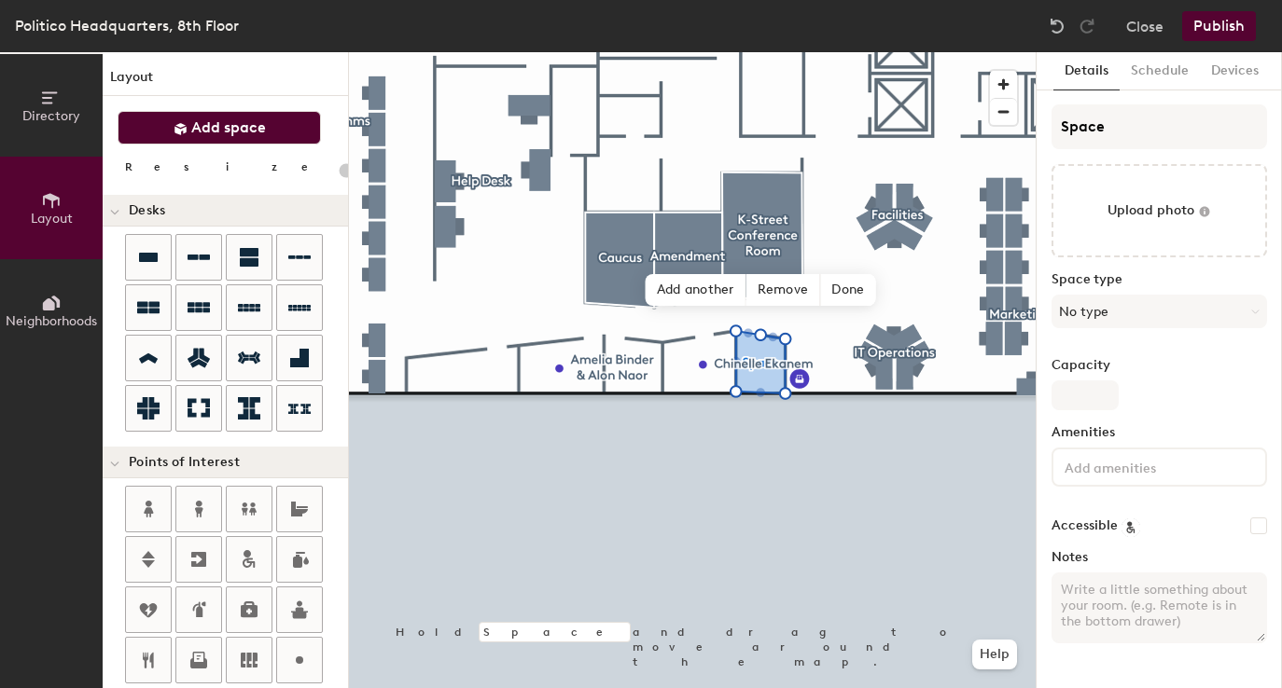
type input "20"
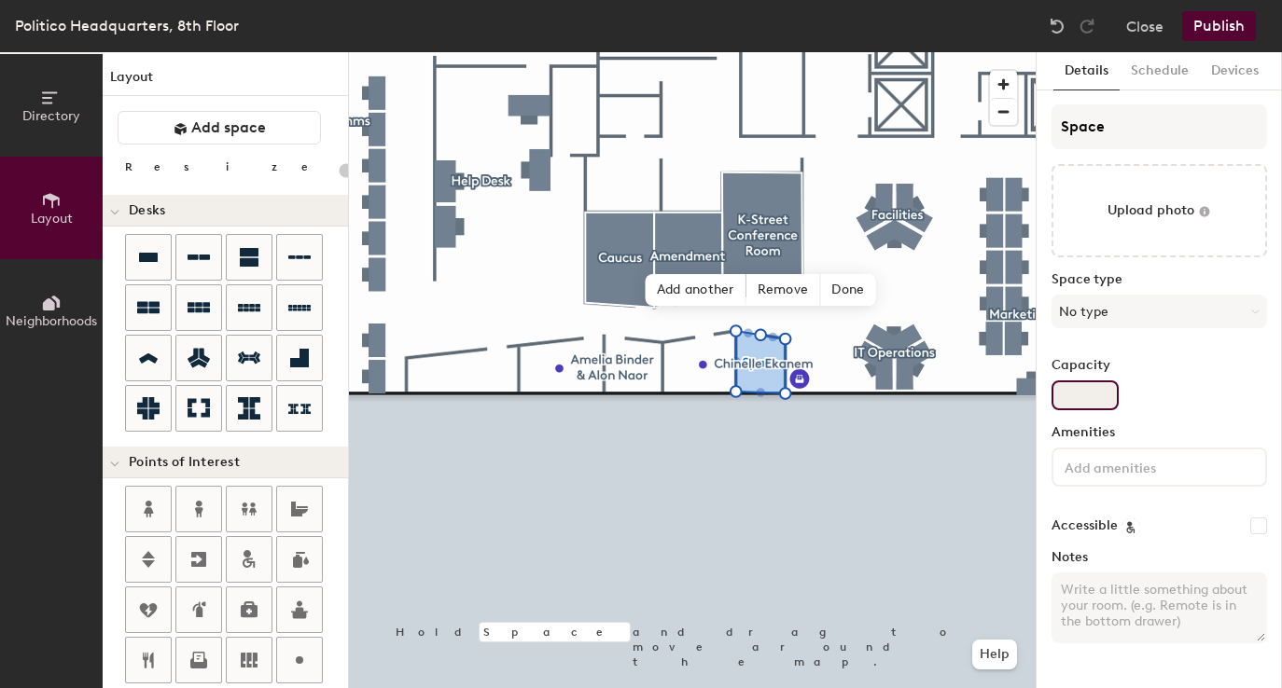
click at [1096, 398] on input "Capacity" at bounding box center [1084, 396] width 67 height 30
type input "2"
type input "20"
type input "2"
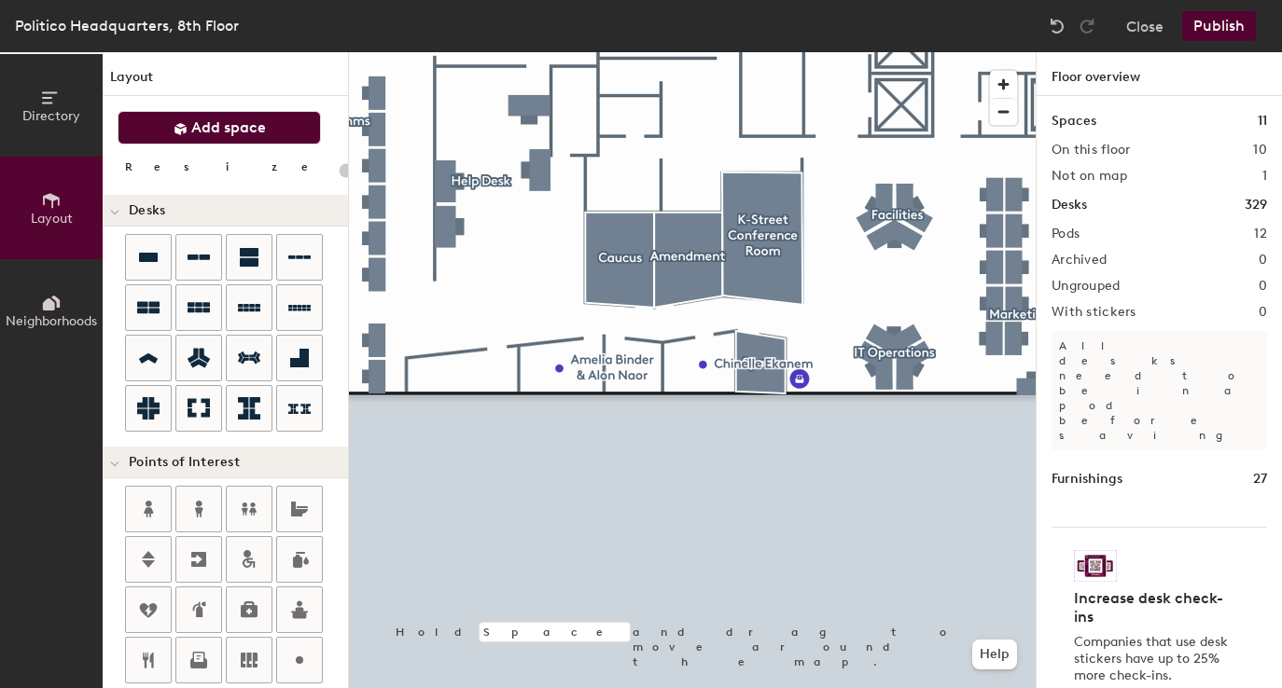
click at [260, 132] on span "Add space" at bounding box center [228, 127] width 75 height 19
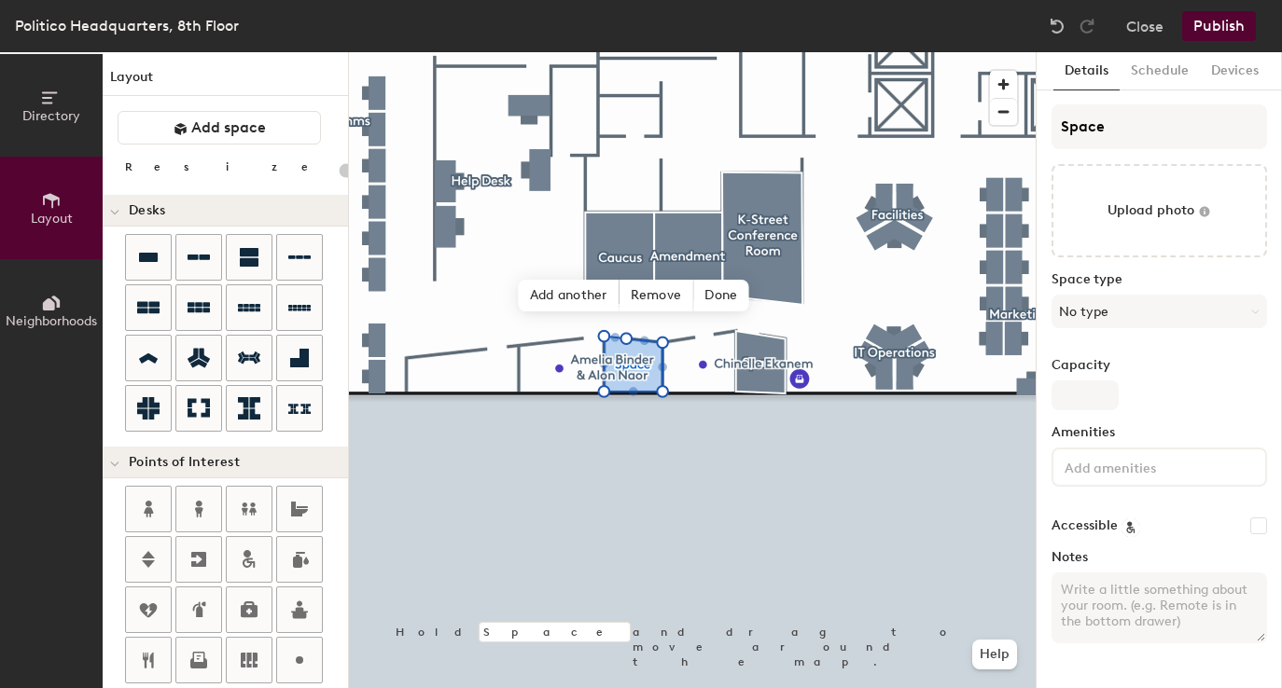
type input "20"
click at [1088, 394] on input "Capacity" at bounding box center [1084, 396] width 67 height 30
type input "2"
type input "20"
type input "2"
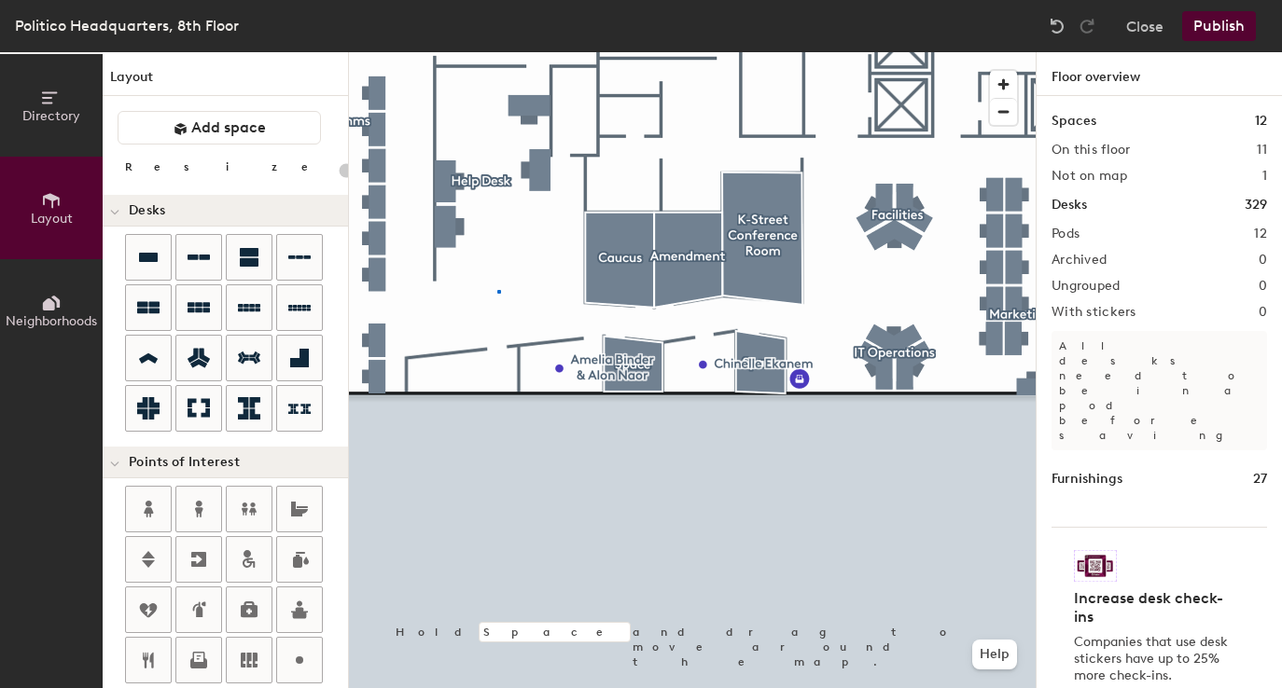
click at [498, 52] on div at bounding box center [692, 52] width 687 height 0
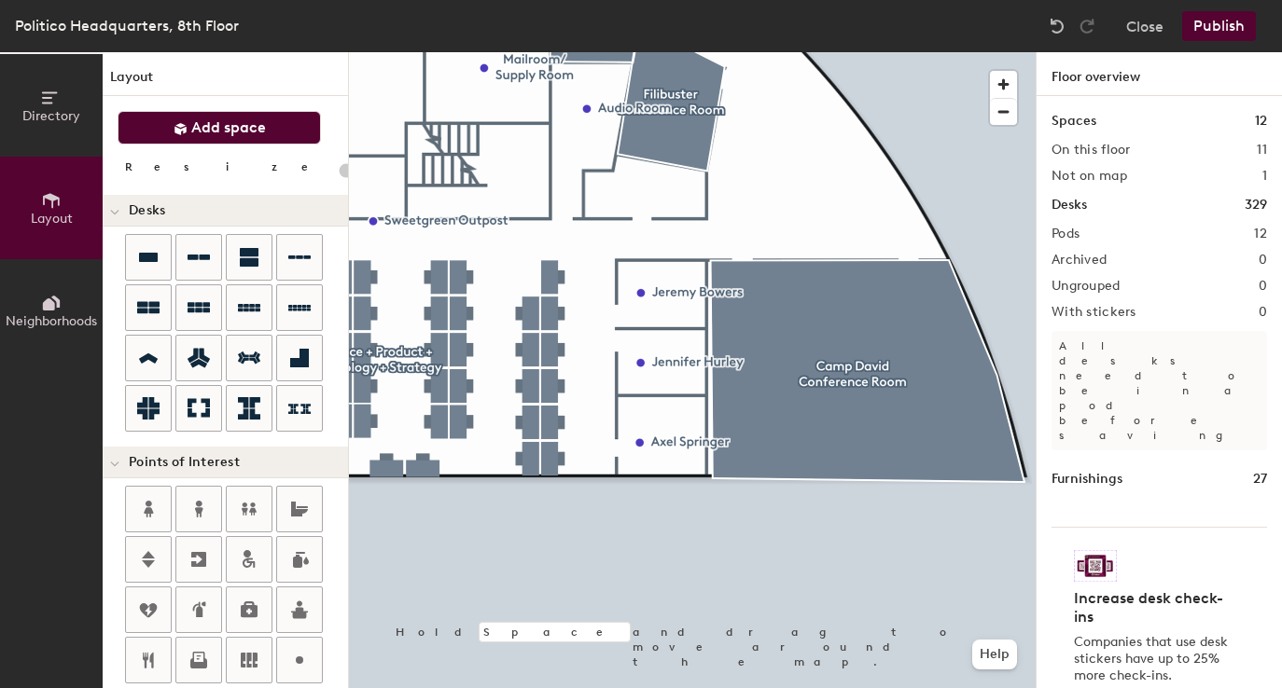
click at [274, 129] on button "Add space" at bounding box center [219, 128] width 203 height 34
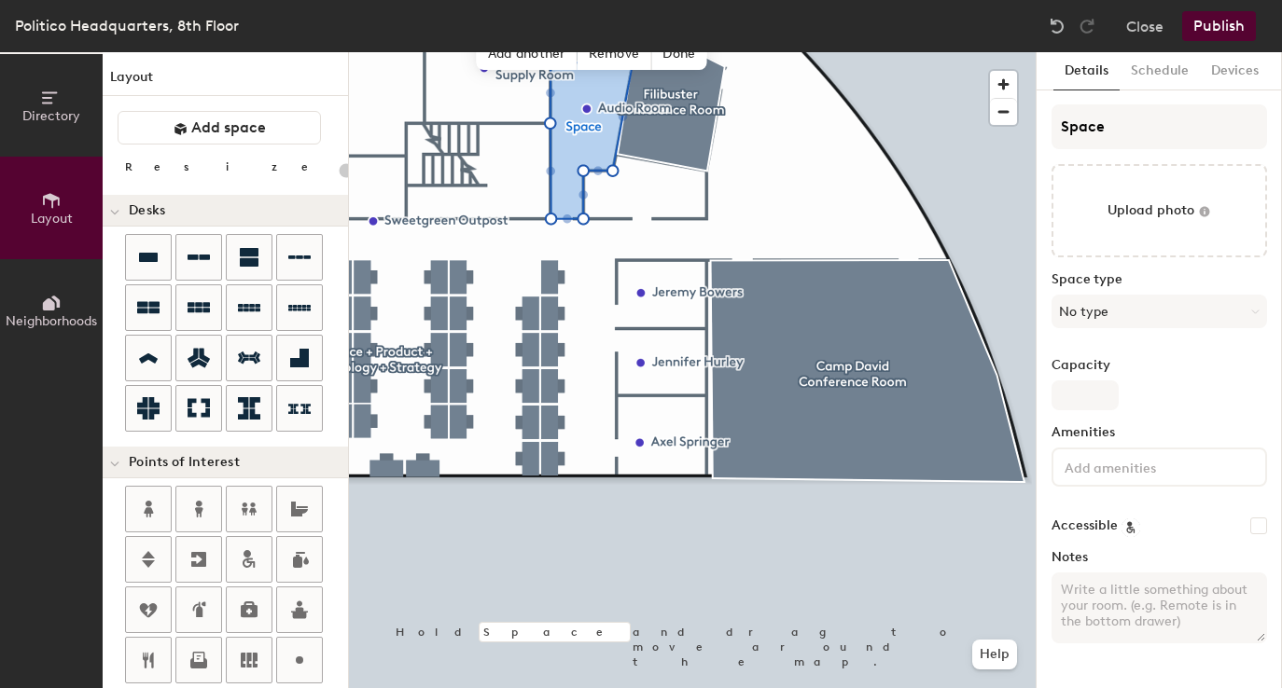
type input "20"
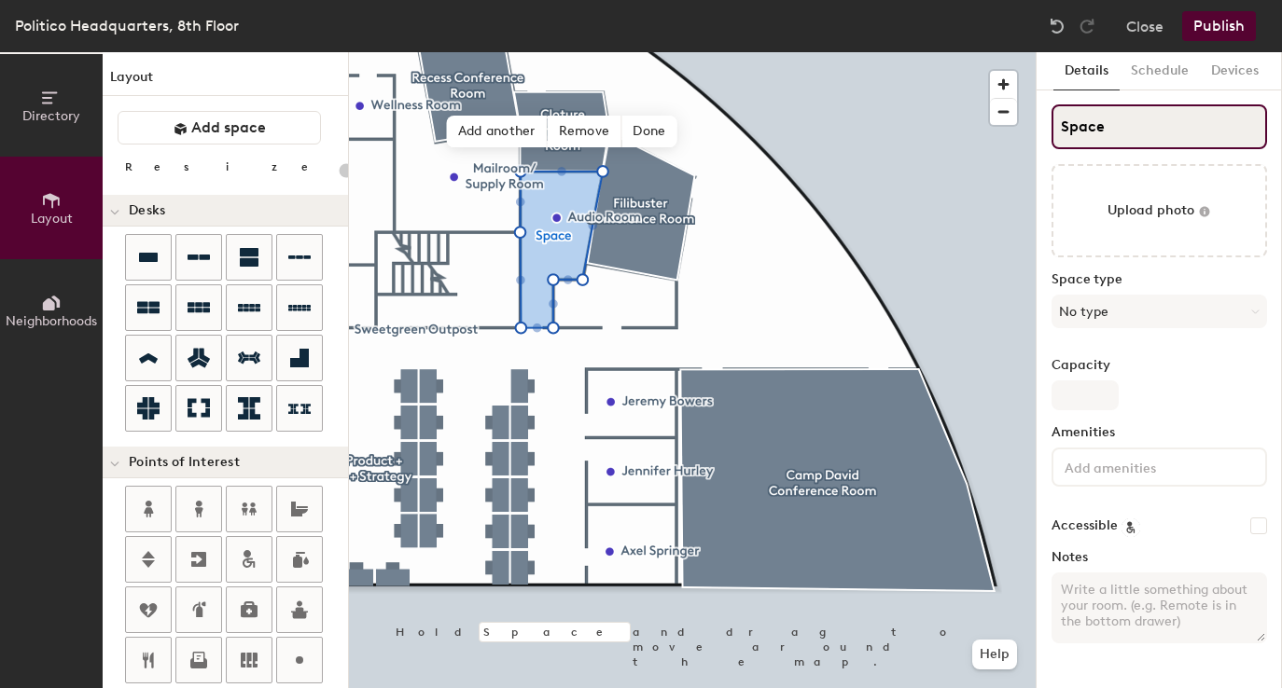
click at [1109, 122] on input "Space" at bounding box center [1158, 126] width 215 height 45
type input "A"
type input "20"
type input "Au"
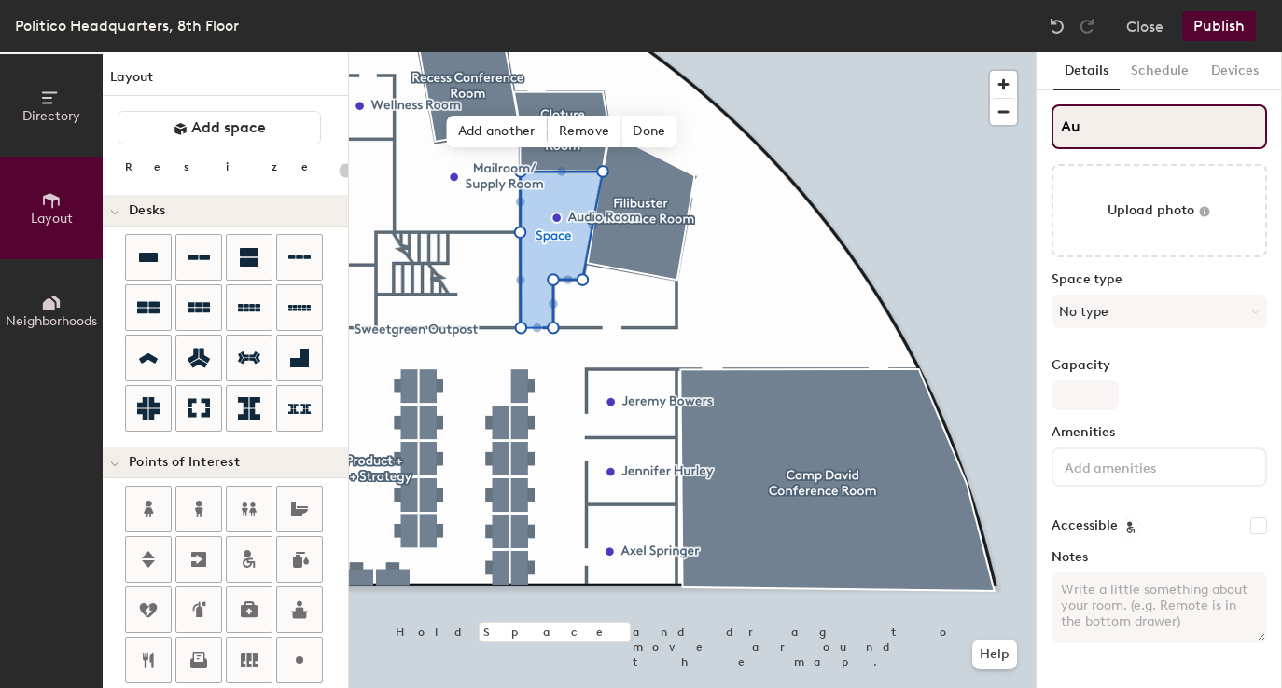
type input "20"
type input "Aud"
type input "20"
type input "Audi"
type input "20"
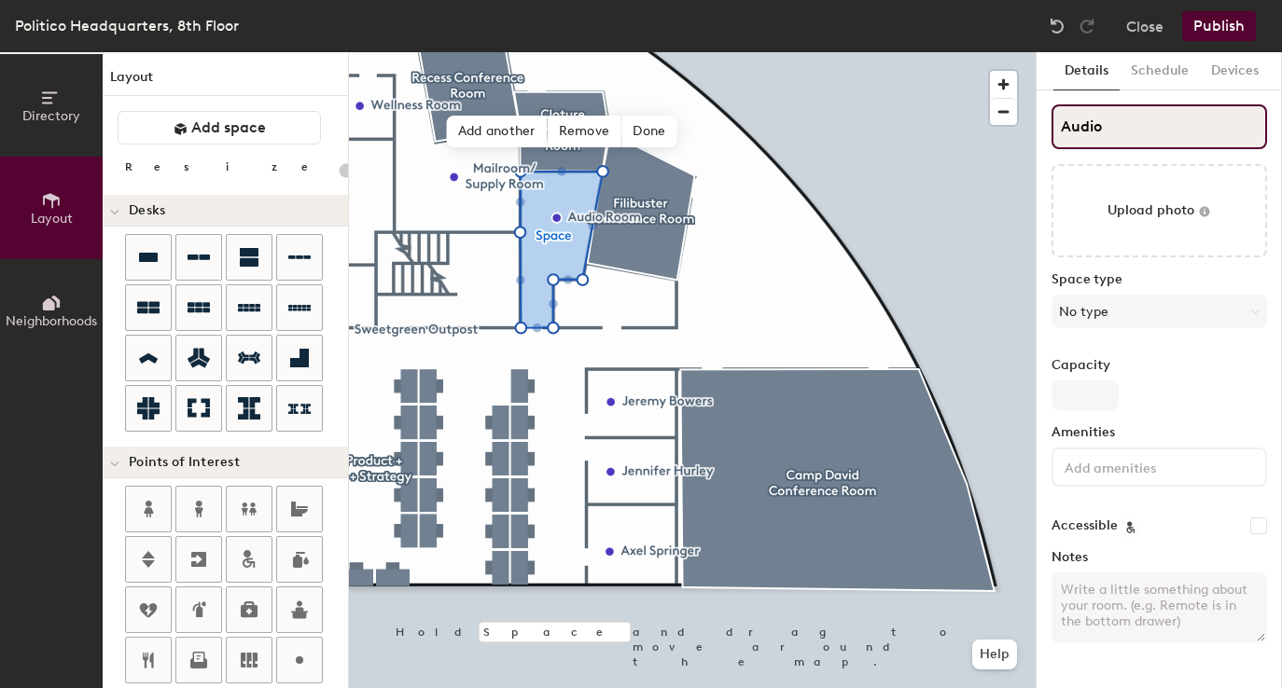
type input "Audio"
type input "20"
type input "Audio R"
type input "20"
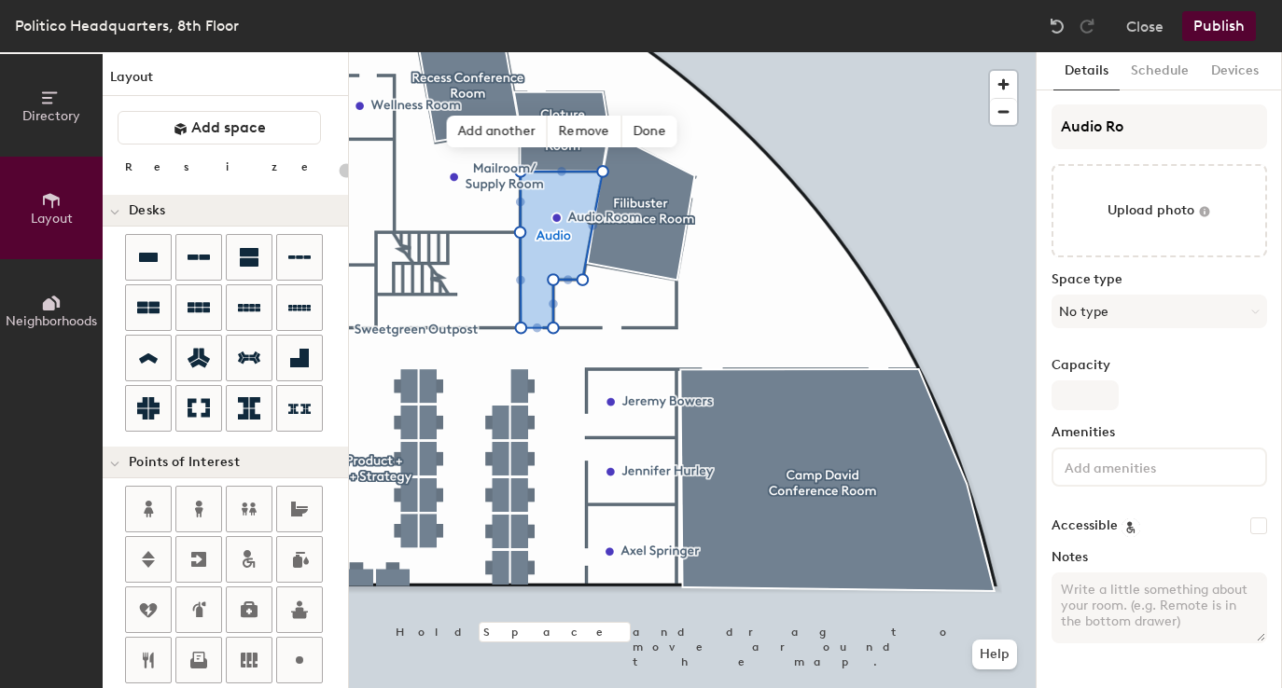
type input "Audio Roo"
type input "20"
type input "Audio Room"
type input "20"
type input "Audio Room"
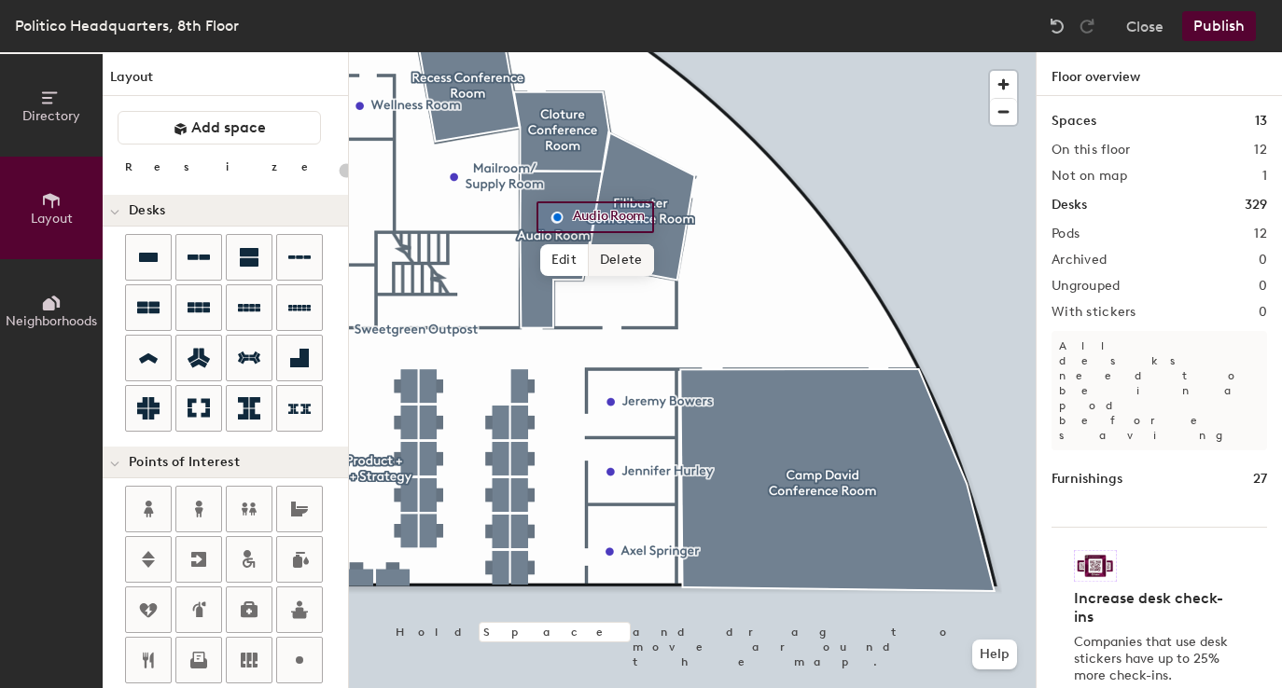
click at [624, 263] on span "Delete" at bounding box center [621, 260] width 65 height 32
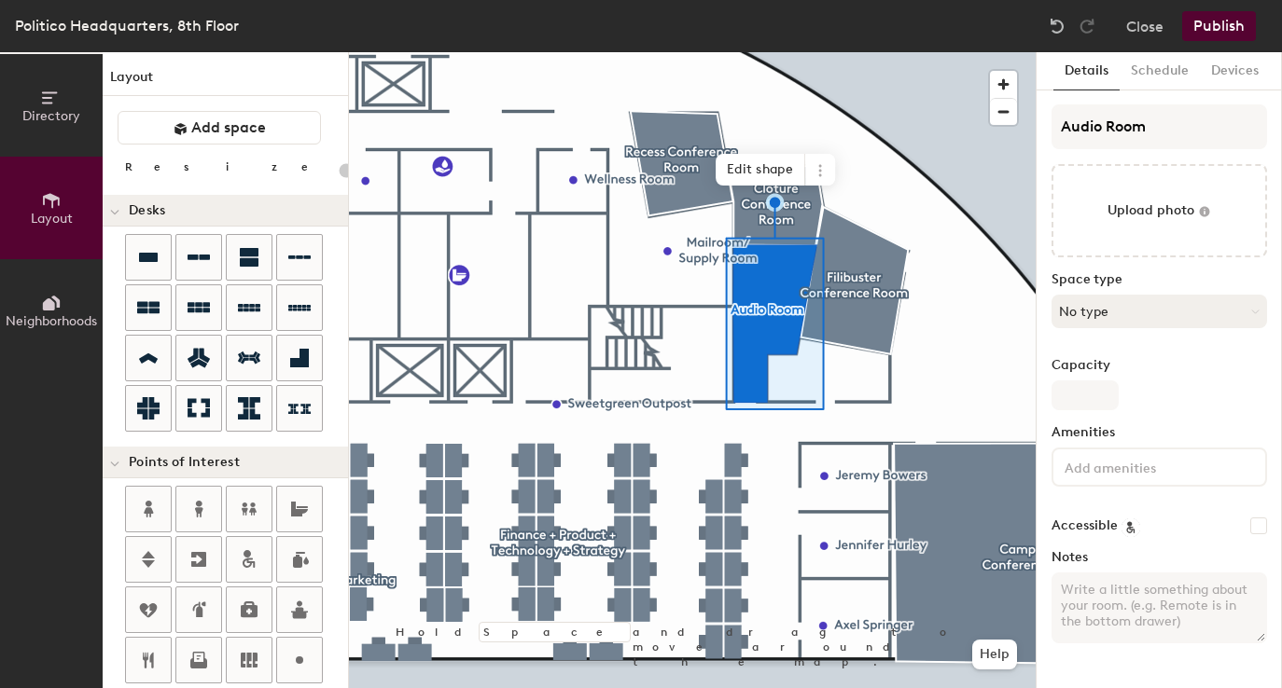
click at [1077, 309] on button "No type" at bounding box center [1158, 312] width 215 height 34
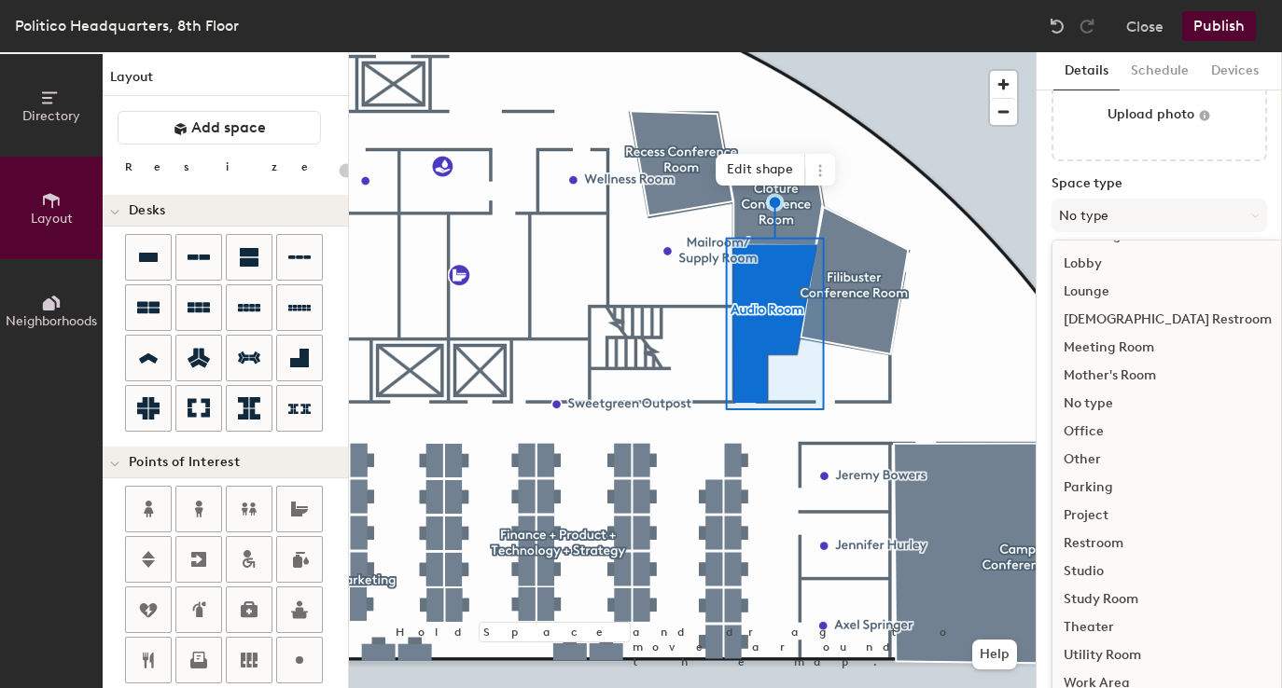
scroll to position [114, 0]
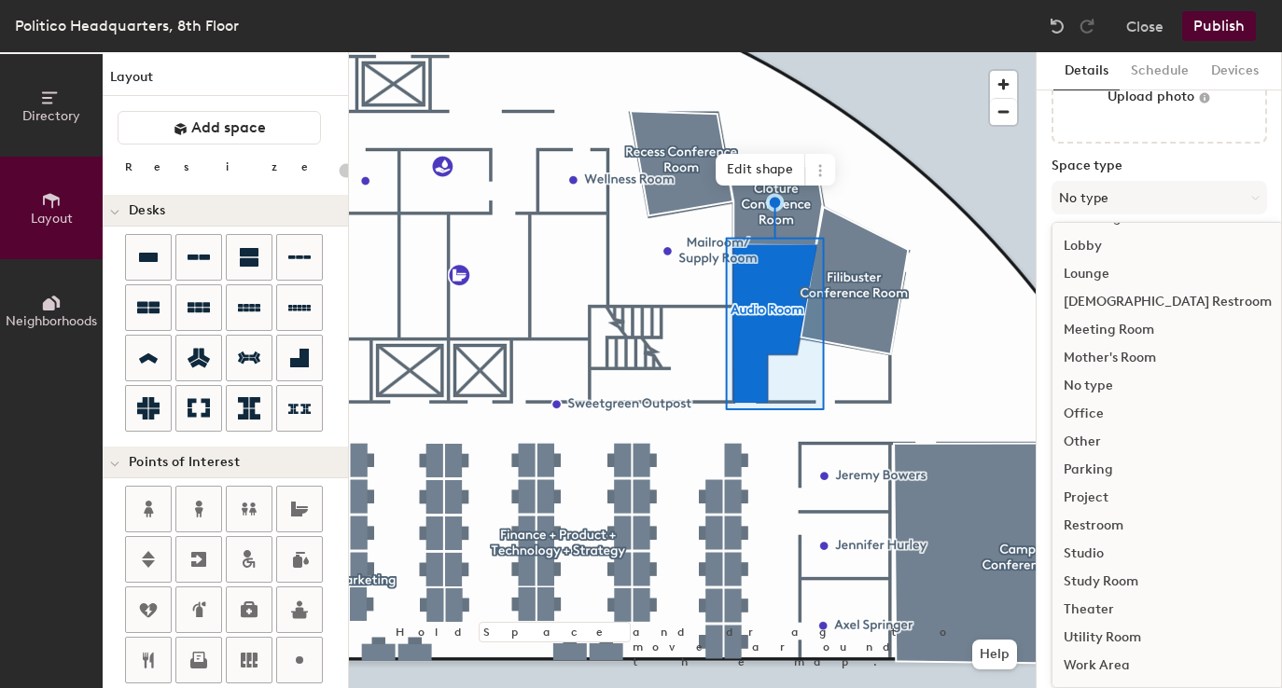
click at [1094, 495] on div "Project" at bounding box center [1167, 498] width 230 height 28
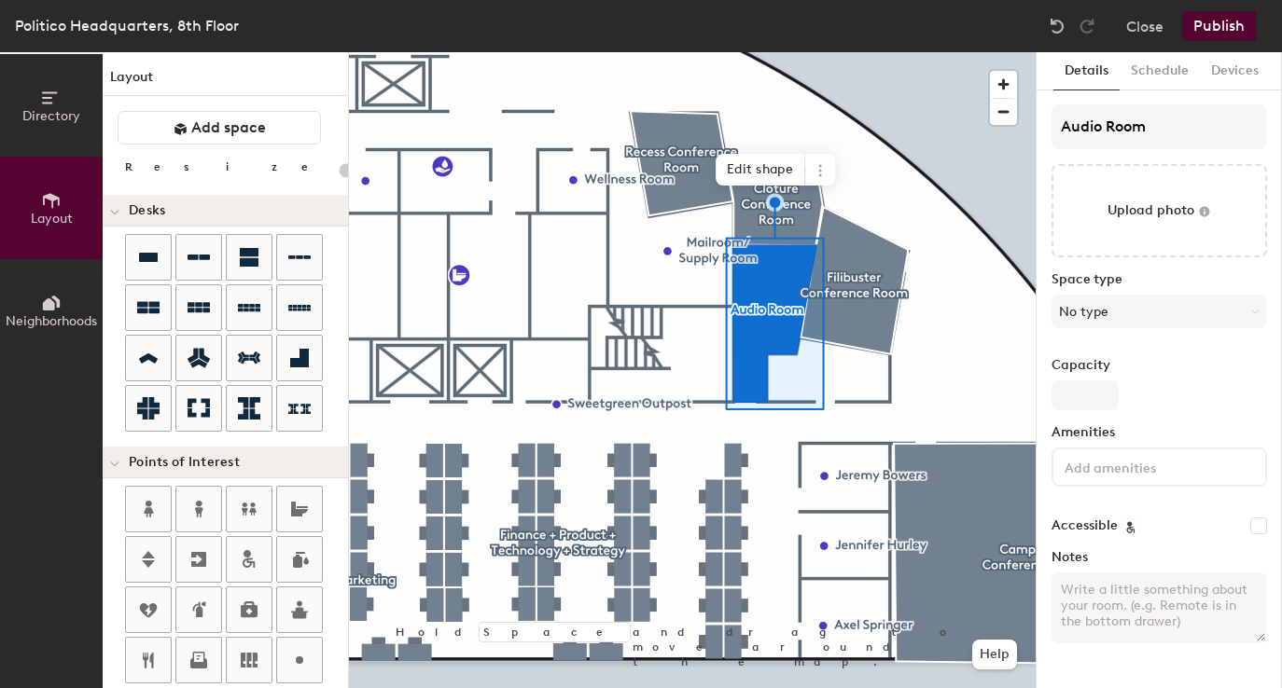
scroll to position [0, 0]
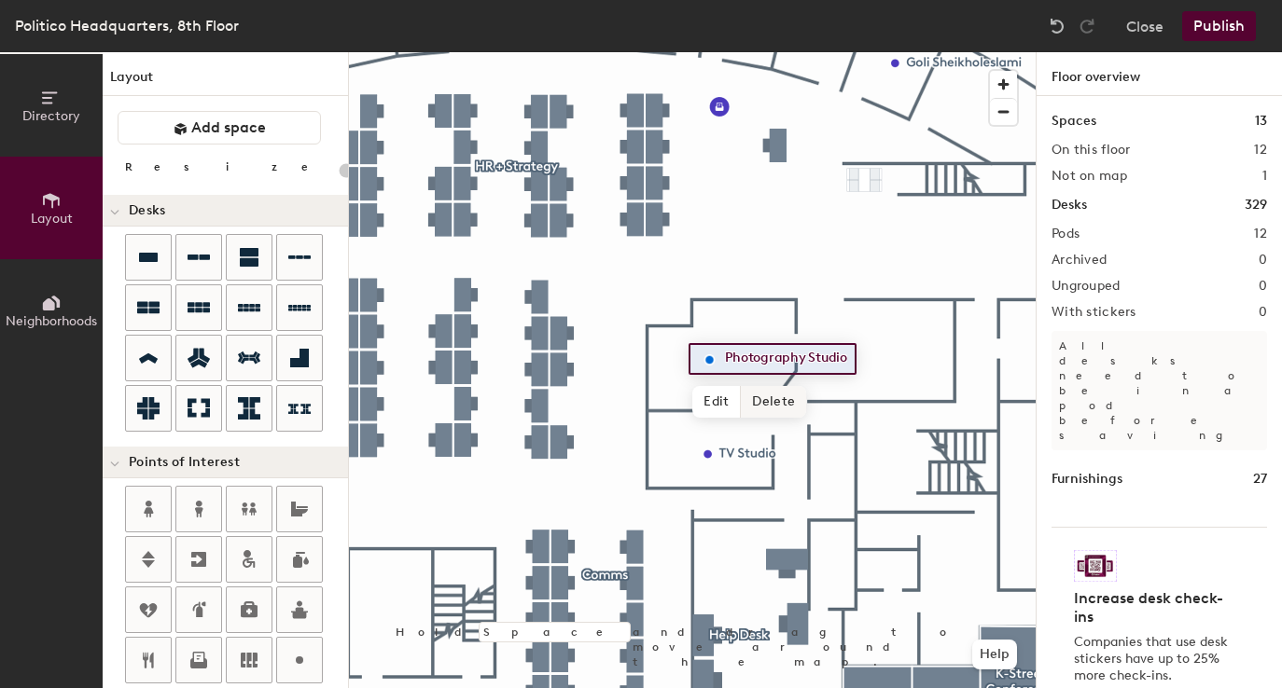
click at [771, 405] on span "Delete" at bounding box center [773, 402] width 65 height 32
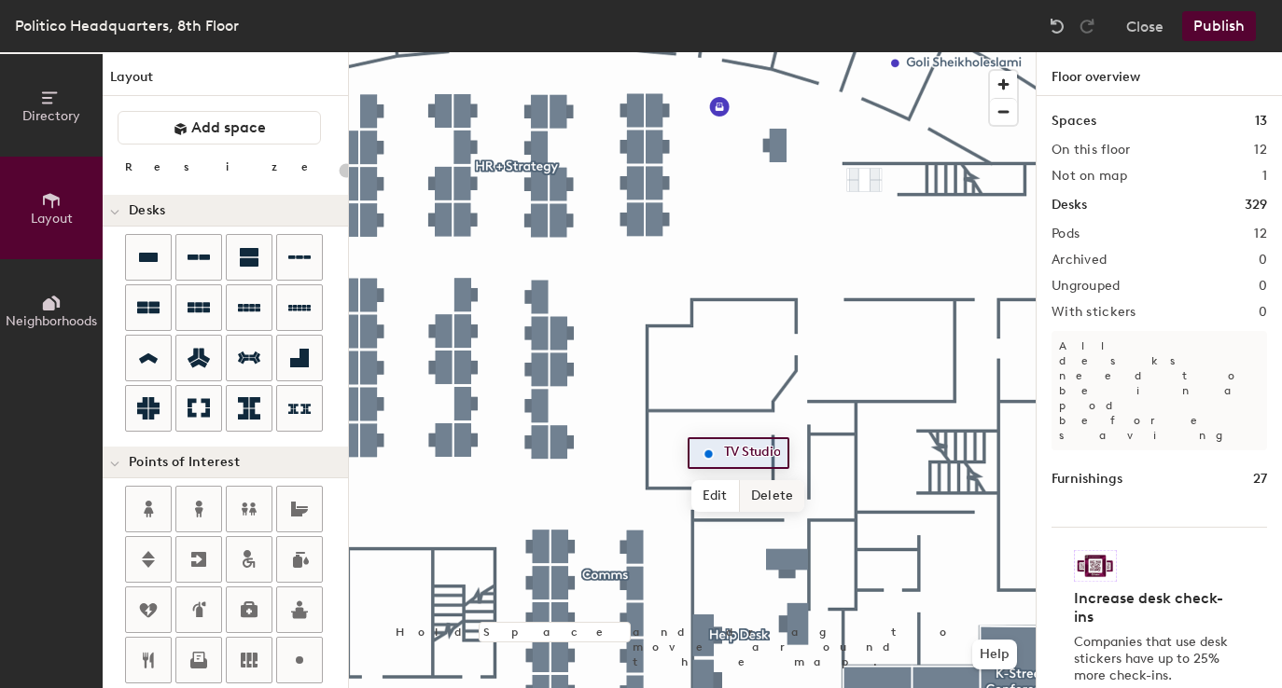
click at [771, 495] on span "Delete" at bounding box center [772, 496] width 65 height 32
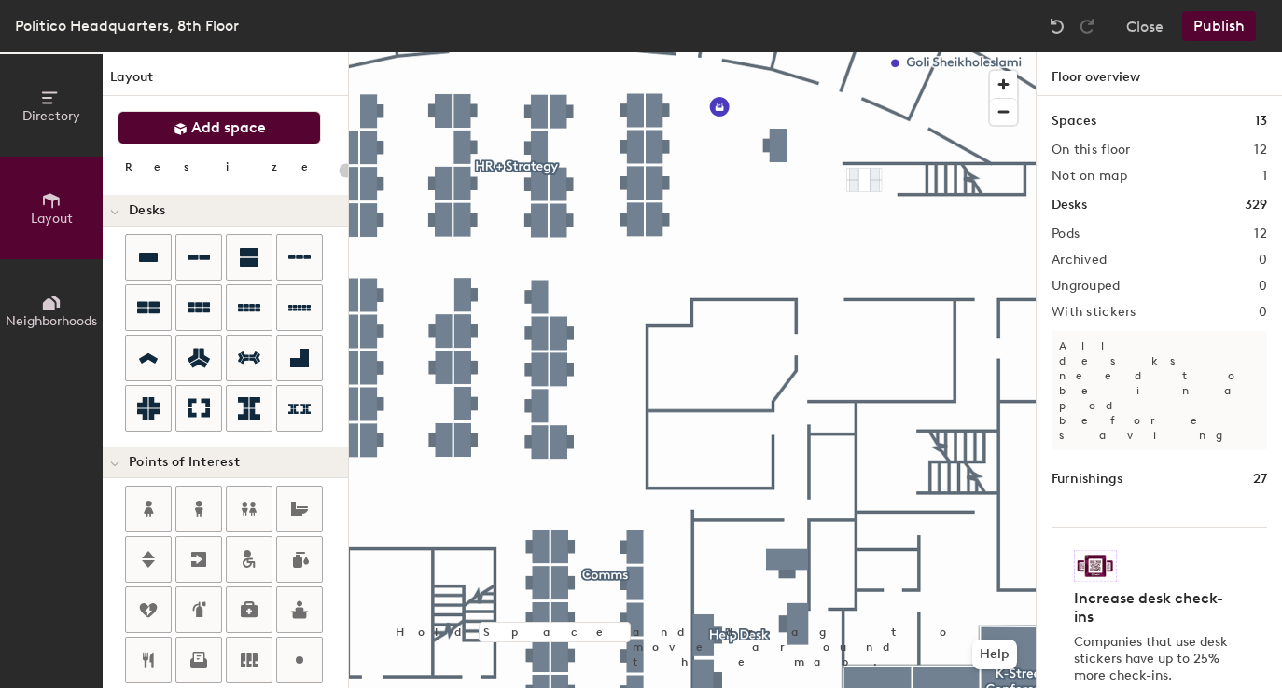
click at [197, 137] on button "Add space" at bounding box center [219, 128] width 203 height 34
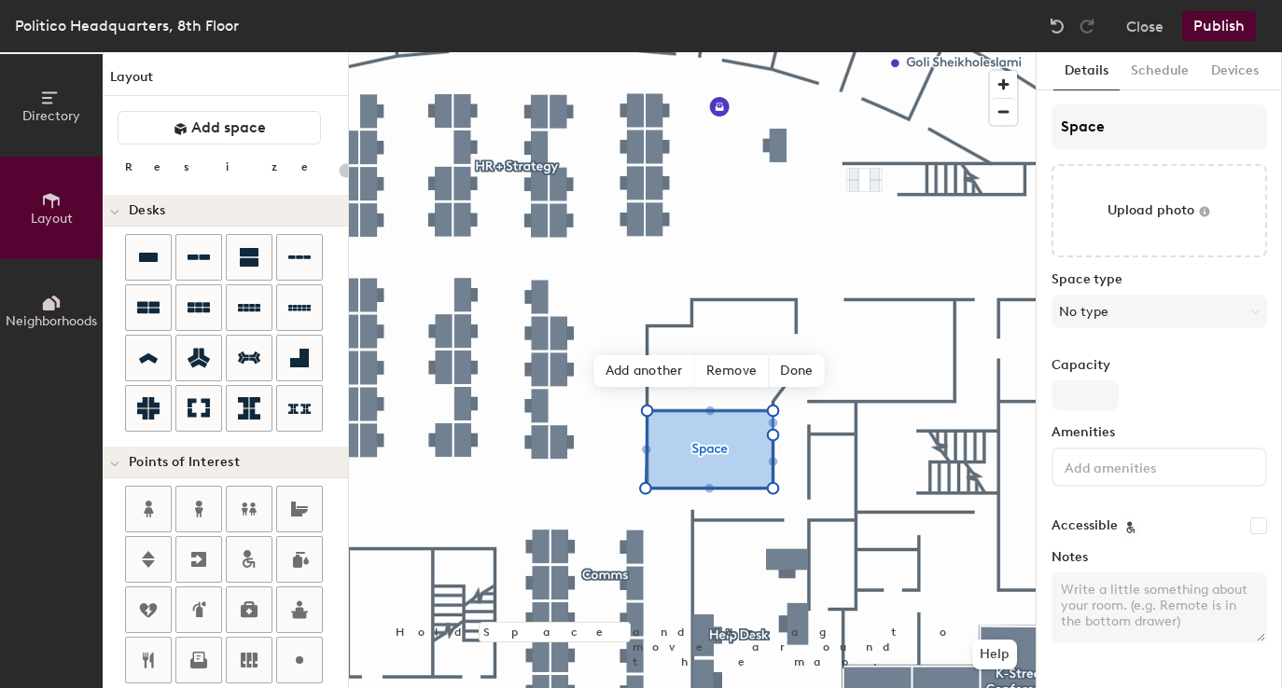
type input "20"
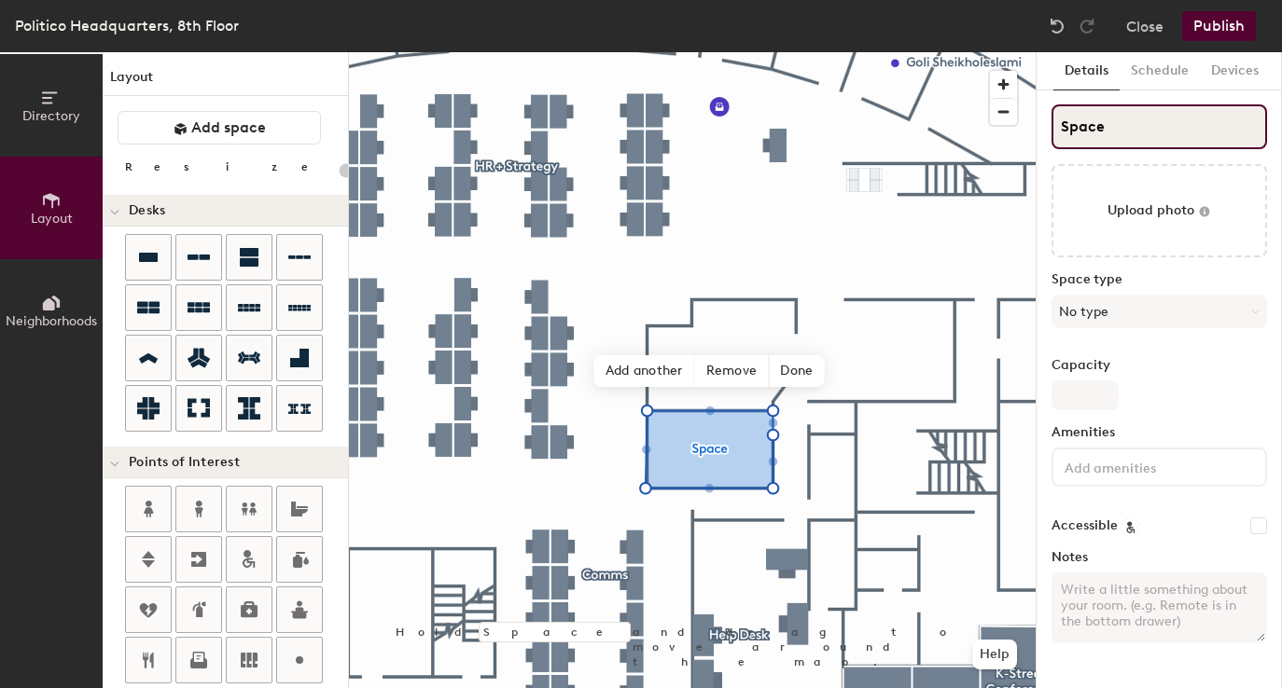
click at [1110, 132] on input "Space" at bounding box center [1158, 126] width 215 height 45
type input "T"
type input "20"
type input "TV"
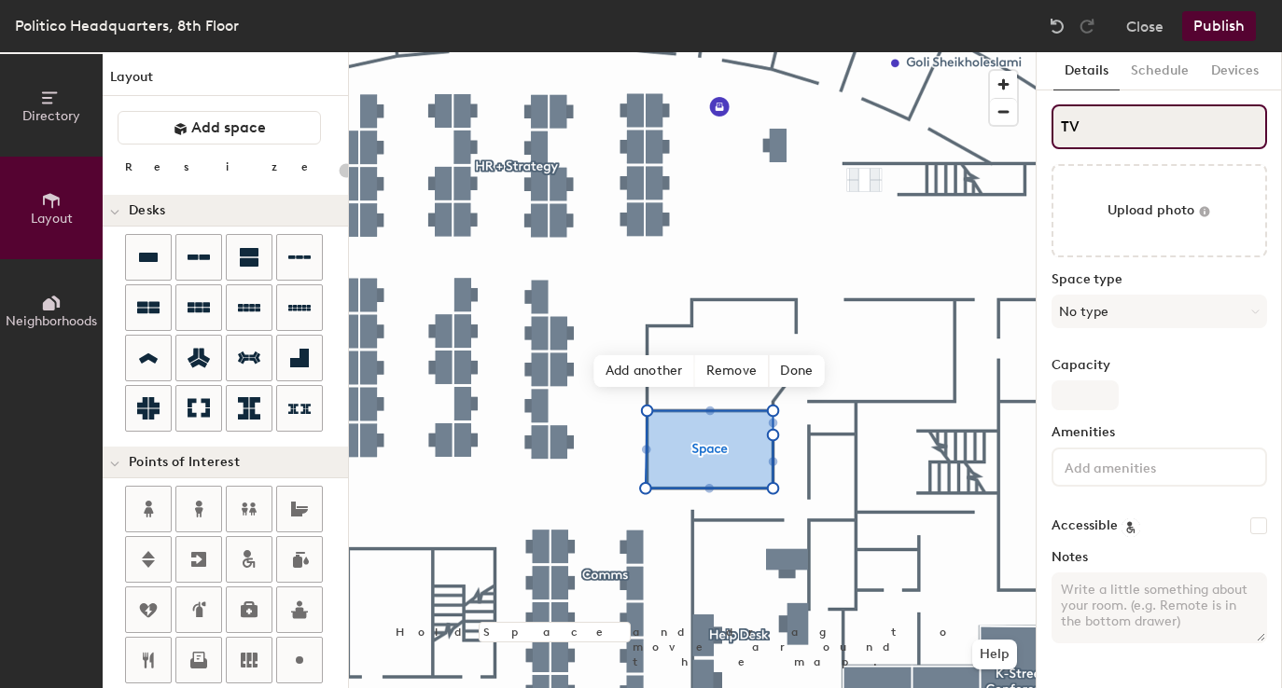
type input "20"
type input "TV"
type input "20"
type input "TV S"
type input "20"
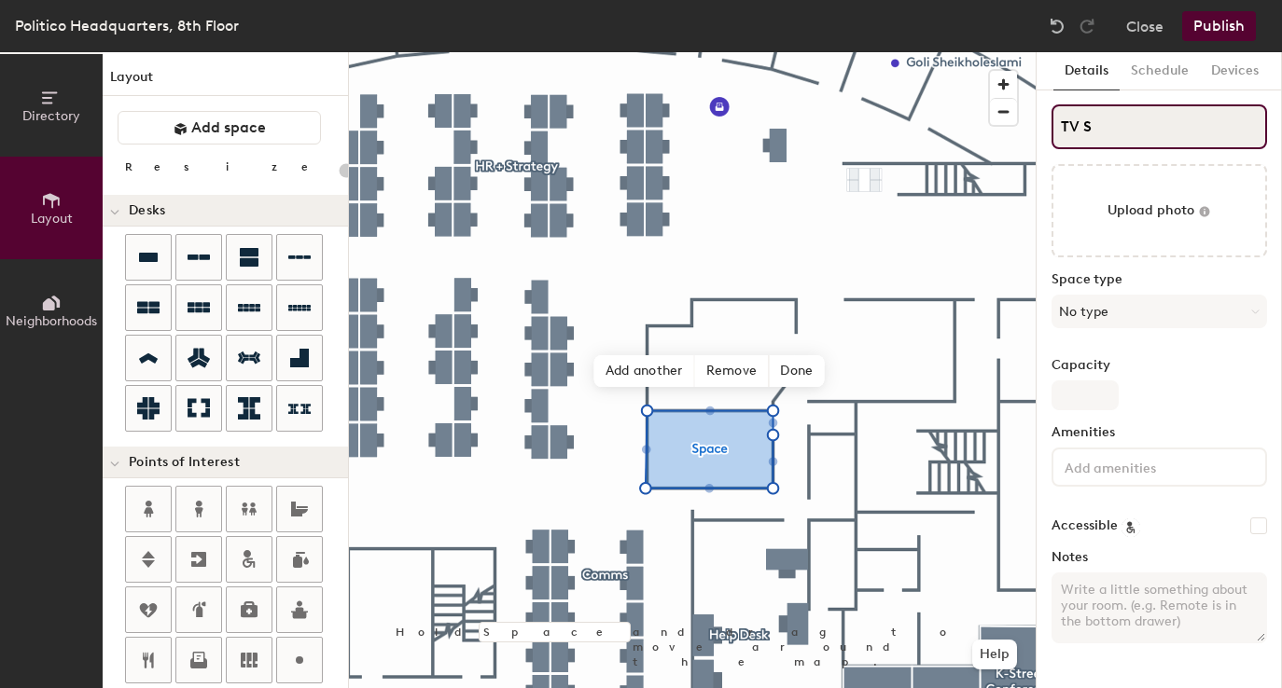
type input "TV St"
type input "20"
type input "TV Stu"
type input "20"
type input "TV Stud"
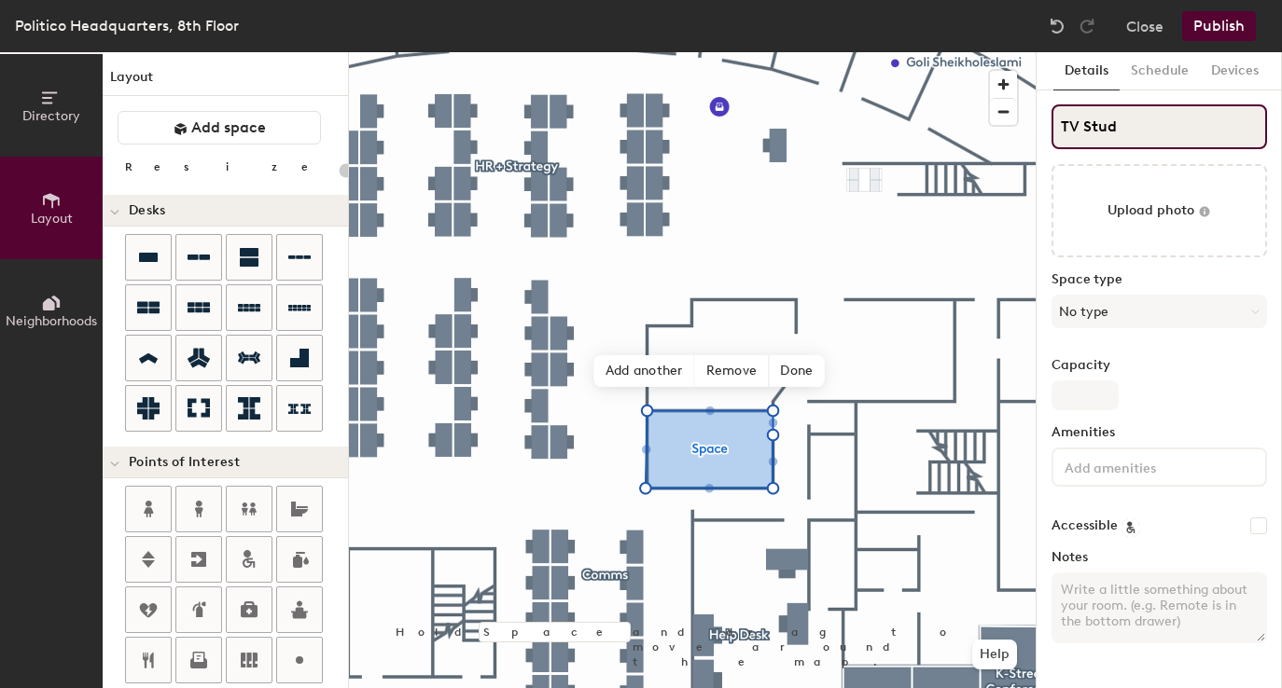
type input "20"
type input "TV Studio"
type input "20"
type input "TV Studio"
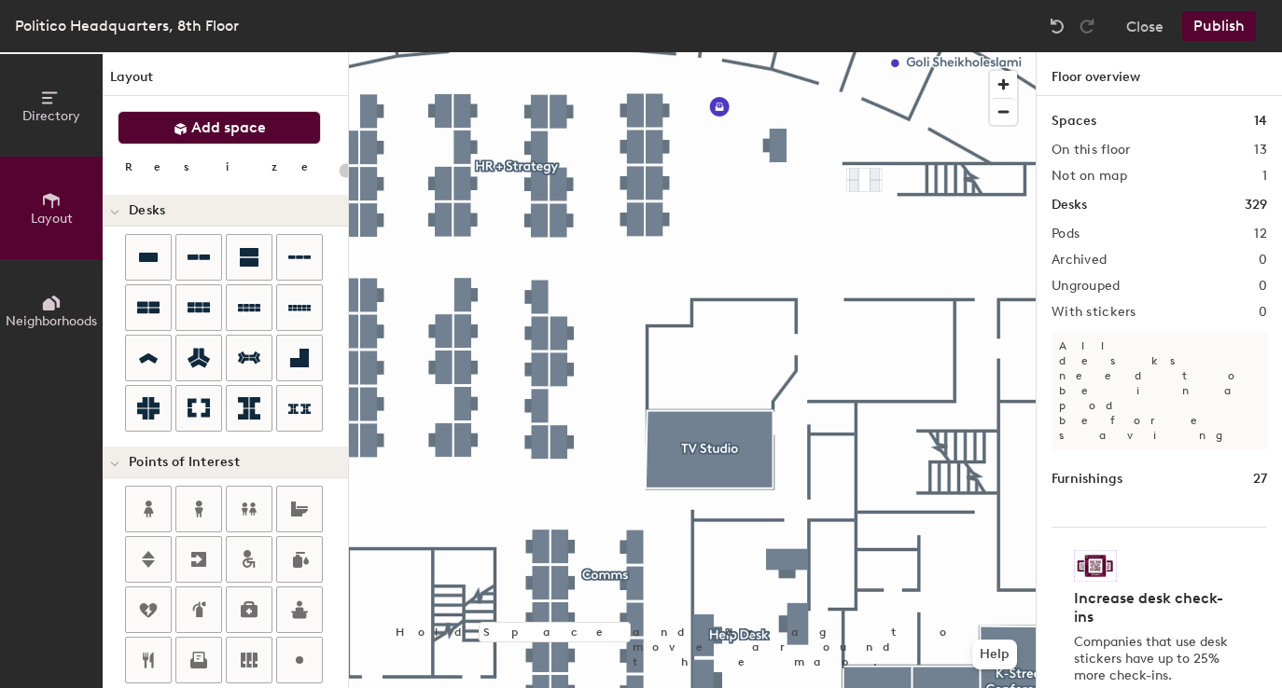
click at [205, 133] on span "Add space" at bounding box center [228, 127] width 75 height 19
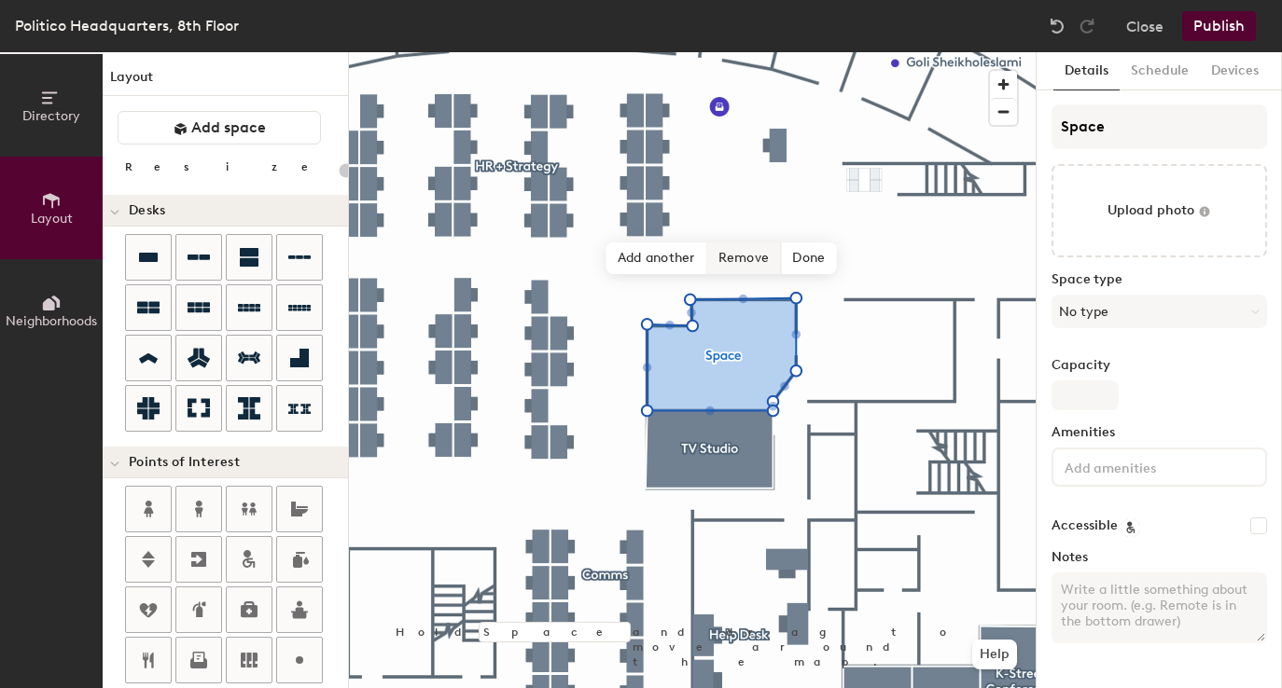
type input "20"
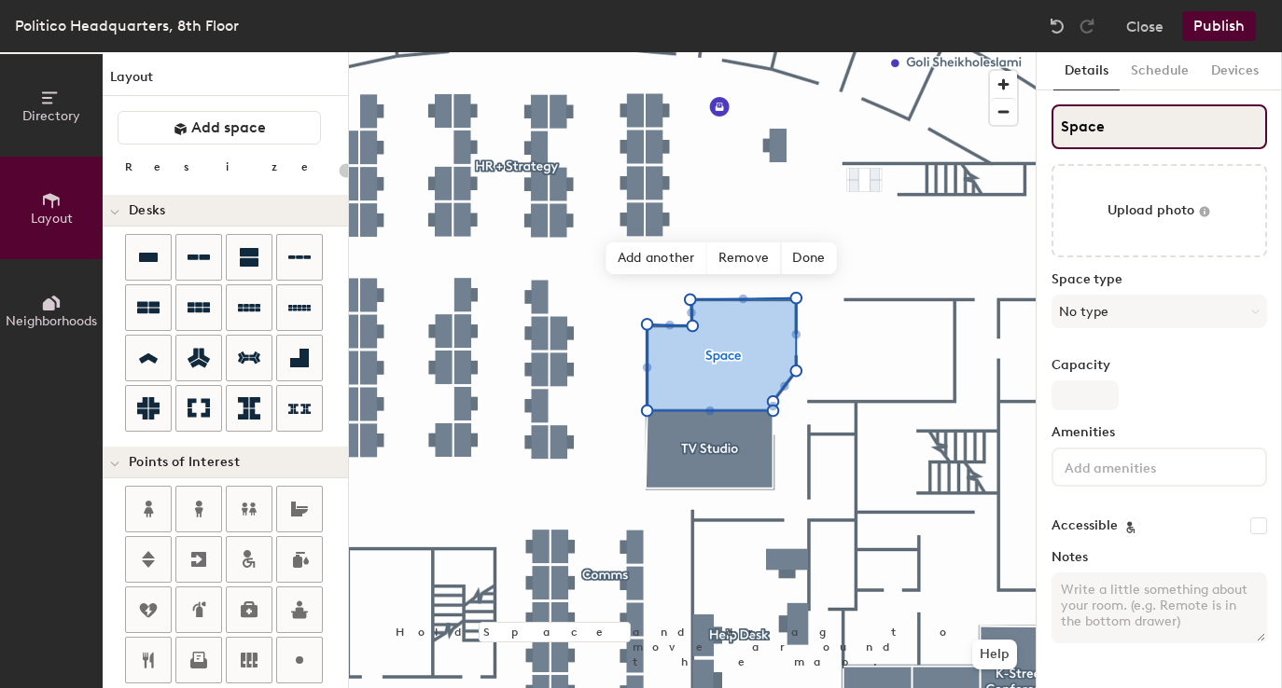
click at [1079, 128] on input "Space" at bounding box center [1158, 126] width 215 height 45
type input "P"
type input "20"
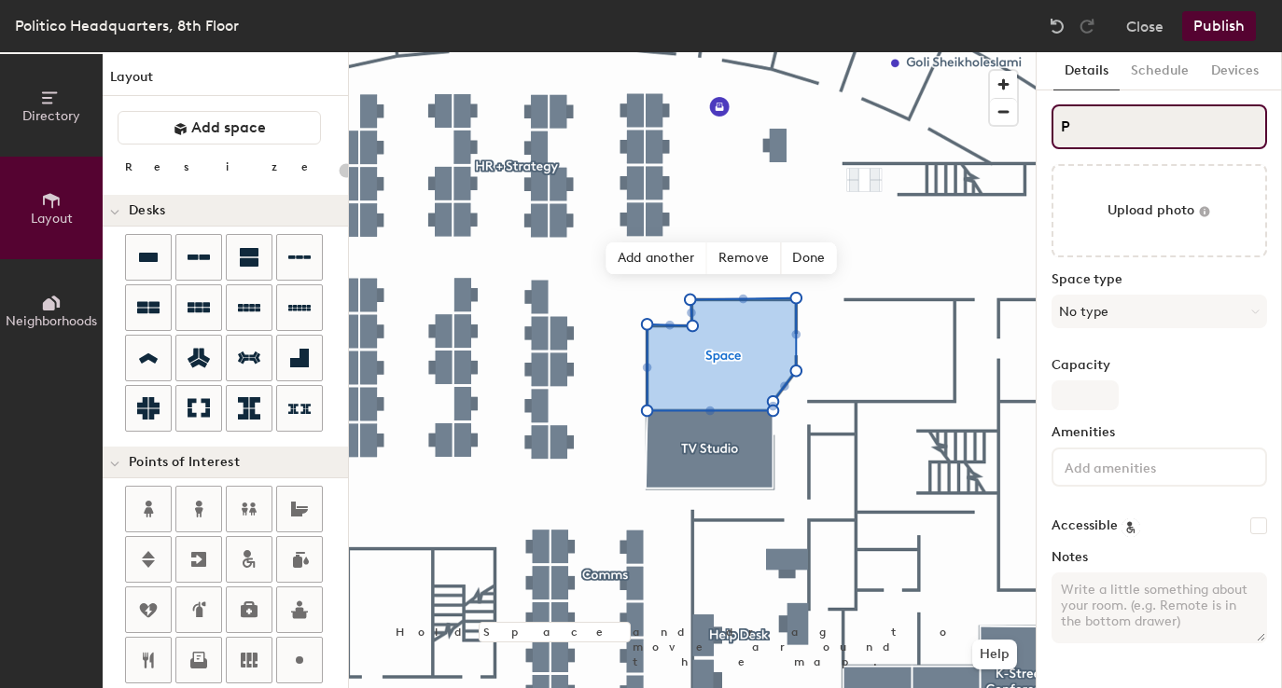
type input "Ph"
type input "20"
type input "Pho"
type input "20"
type input "Phot"
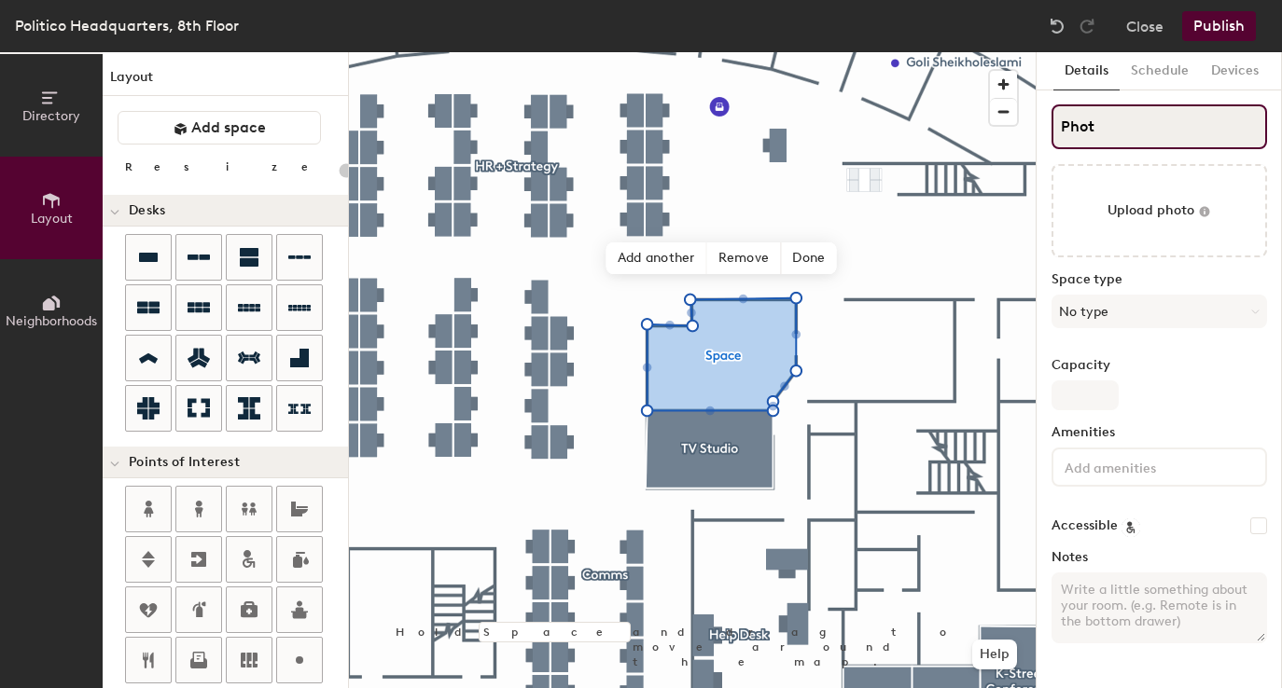
type input "20"
type input "Photo"
type input "20"
type input "Photog"
type input "20"
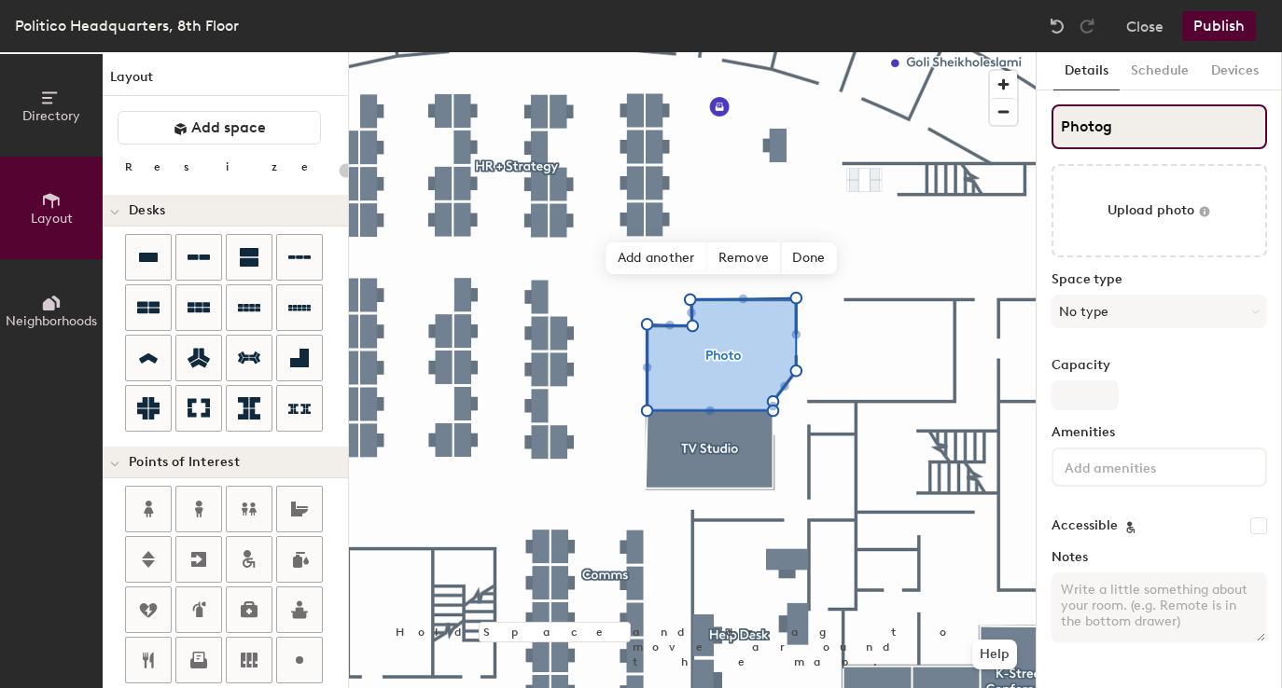
type input "Photogr"
type input "20"
type input "Photogra"
type input "20"
type input "Photograph"
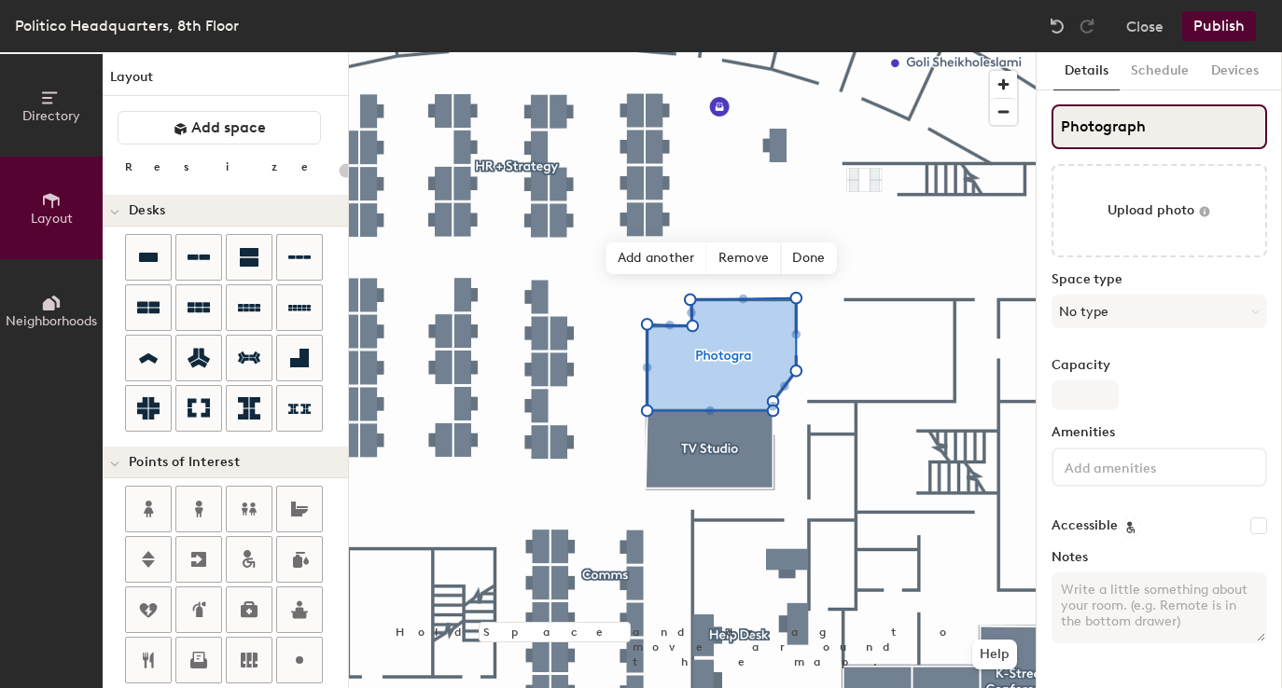
type input "20"
type input "Photography"
type input "20"
type input "Photography"
type input "20"
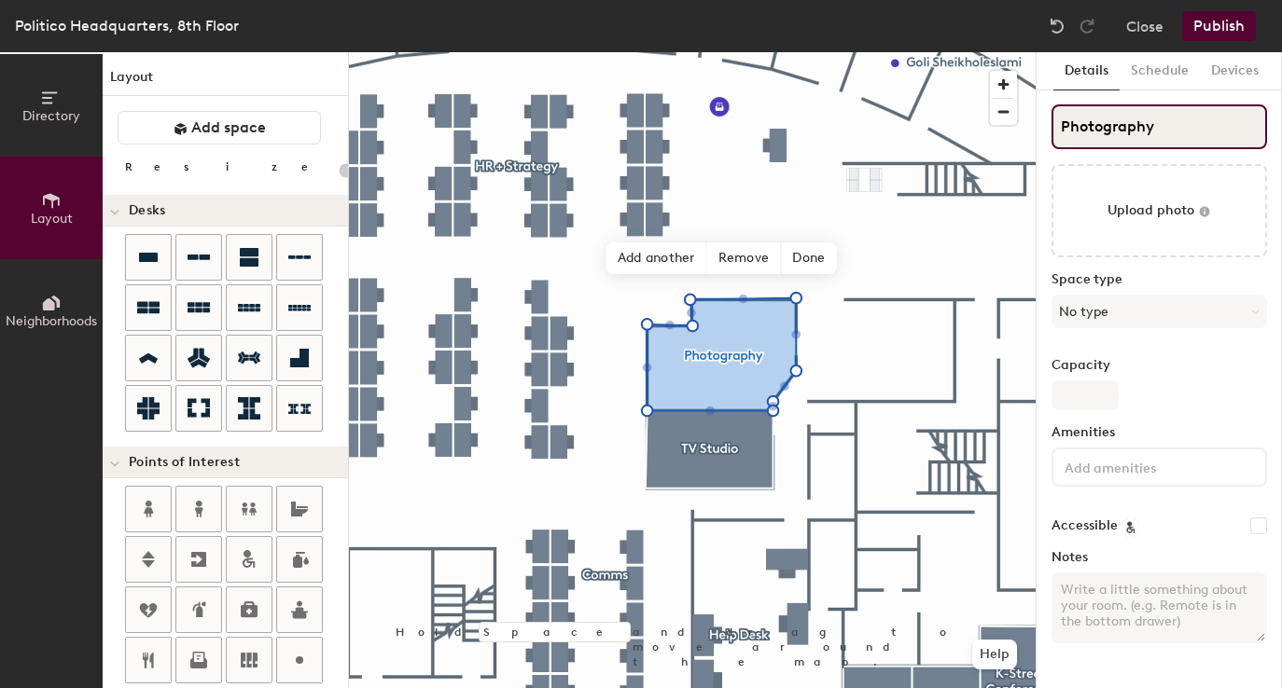
type input "Photography S"
type input "20"
type input "Photography St"
type input "20"
type input "Photography Std"
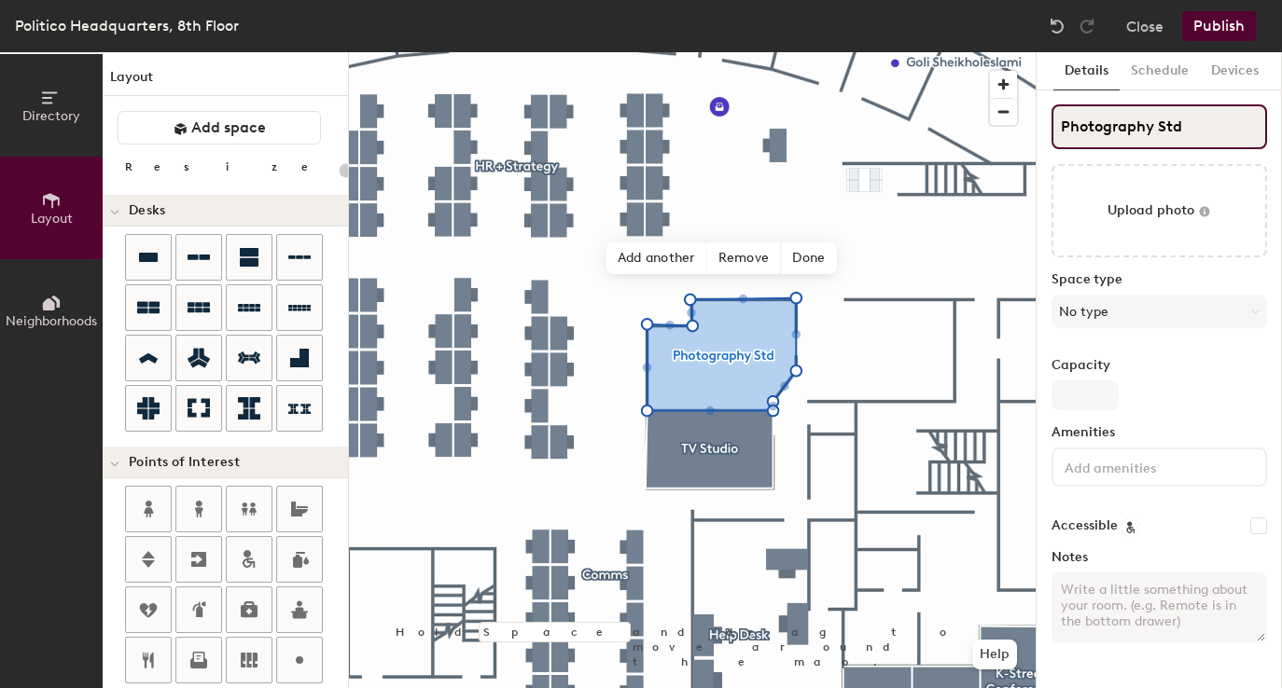
type input "20"
type input "Photography St"
type input "20"
type input "Photography Stu"
type input "20"
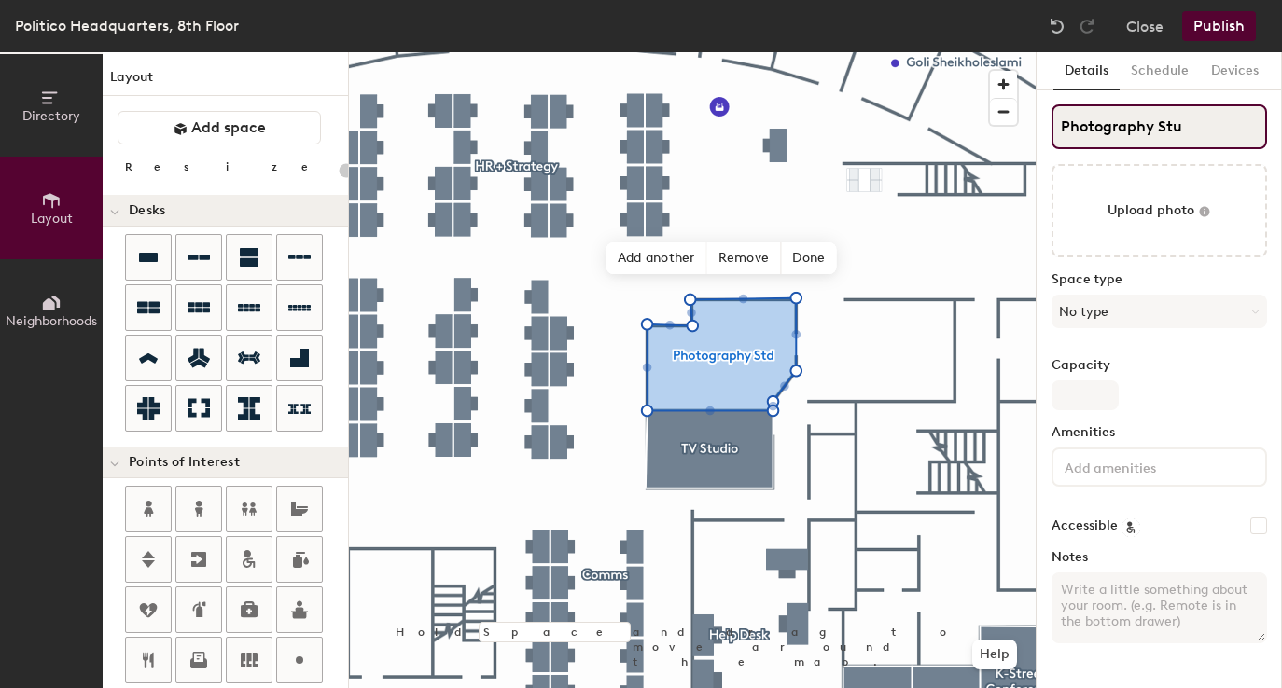
type input "Photography Stud"
type input "20"
type input "Photography Studio"
type input "20"
type input "Photography Studio"
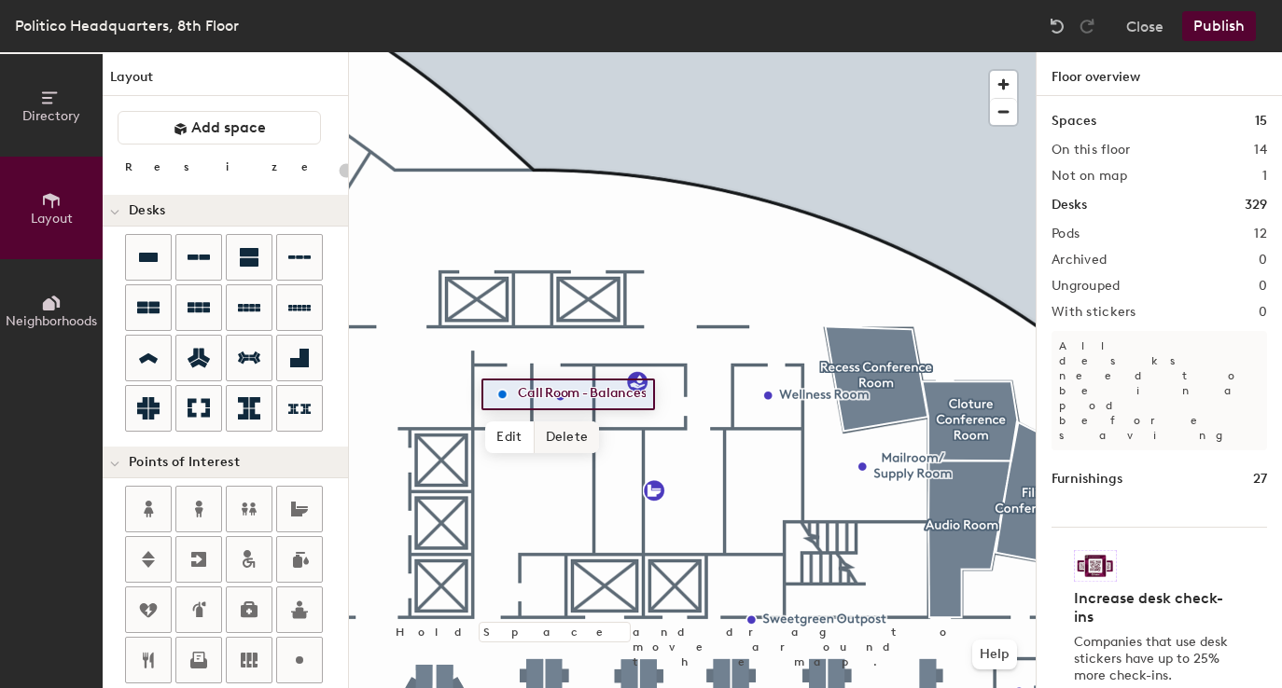
click at [556, 434] on span "Delete" at bounding box center [567, 438] width 65 height 32
click at [637, 445] on span "Delete" at bounding box center [624, 439] width 65 height 32
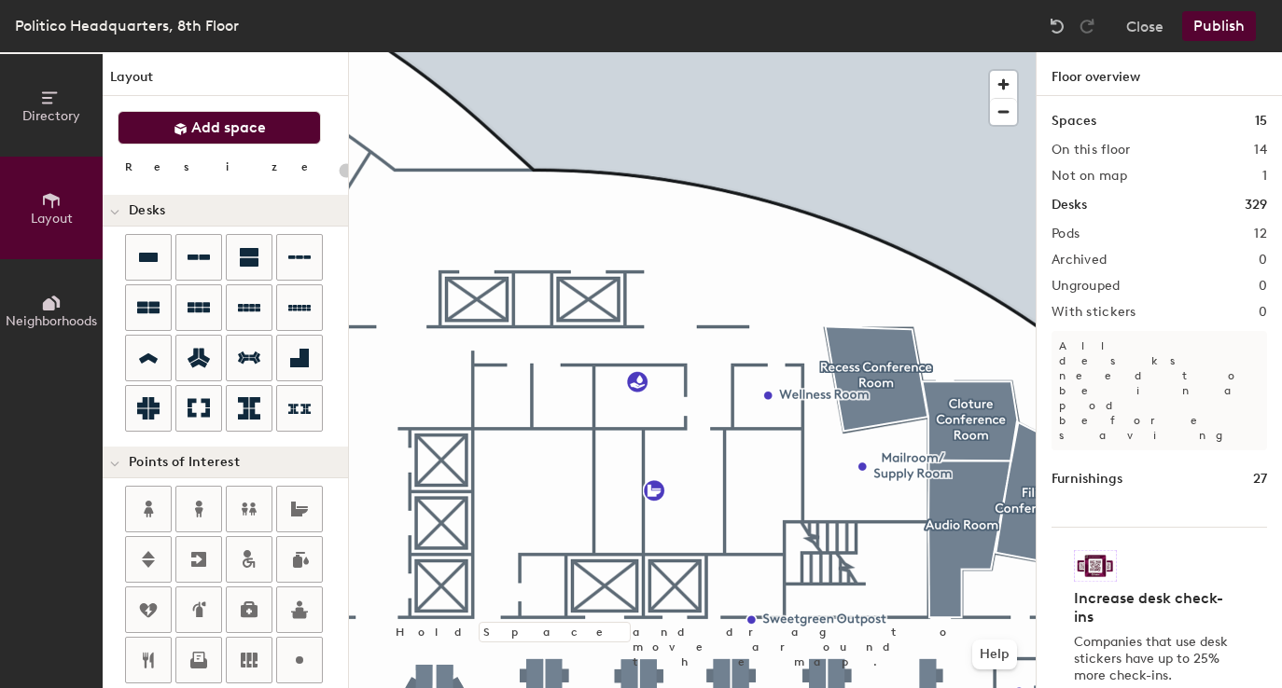
click at [300, 133] on button "Add space" at bounding box center [219, 128] width 203 height 34
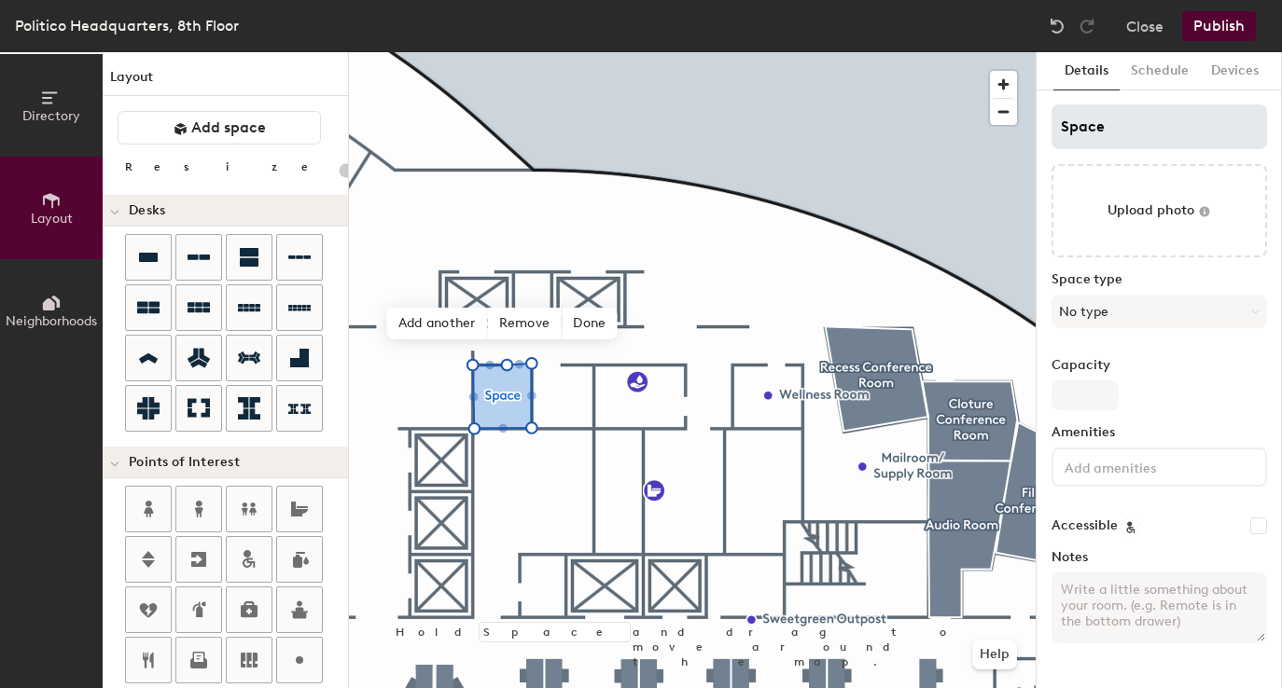
type input "20"
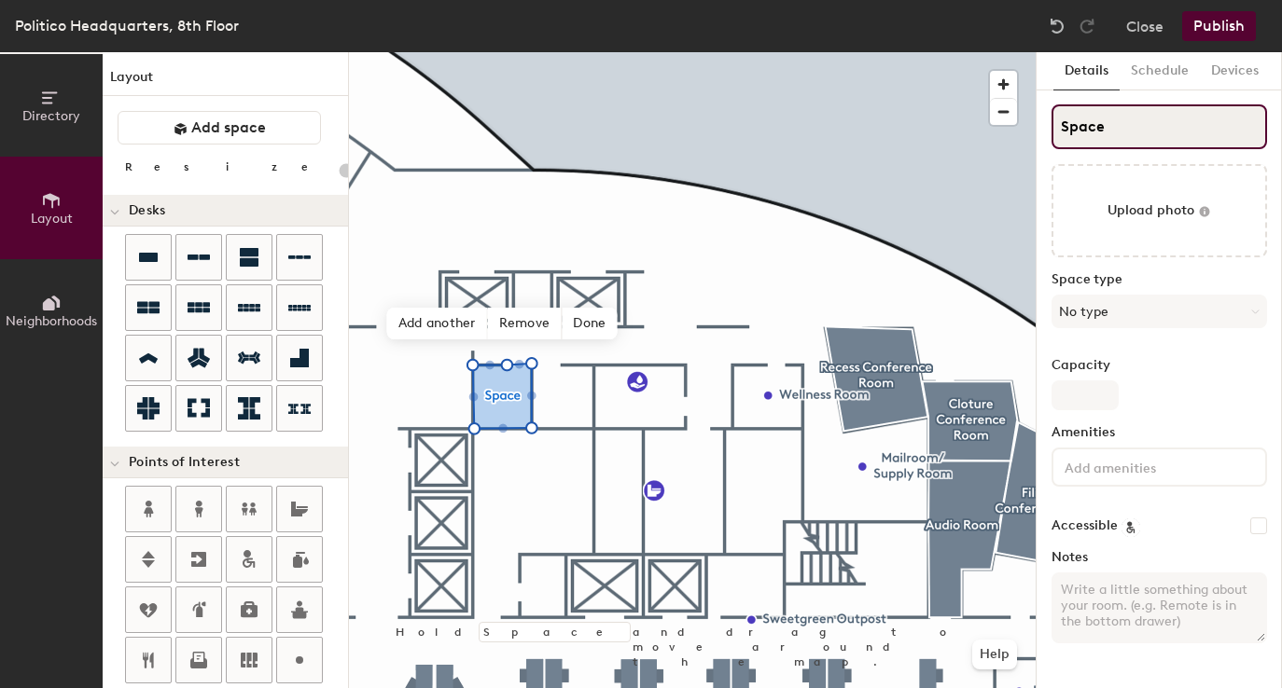
click at [1097, 127] on input "Space" at bounding box center [1158, 126] width 215 height 45
type input "B"
type input "20"
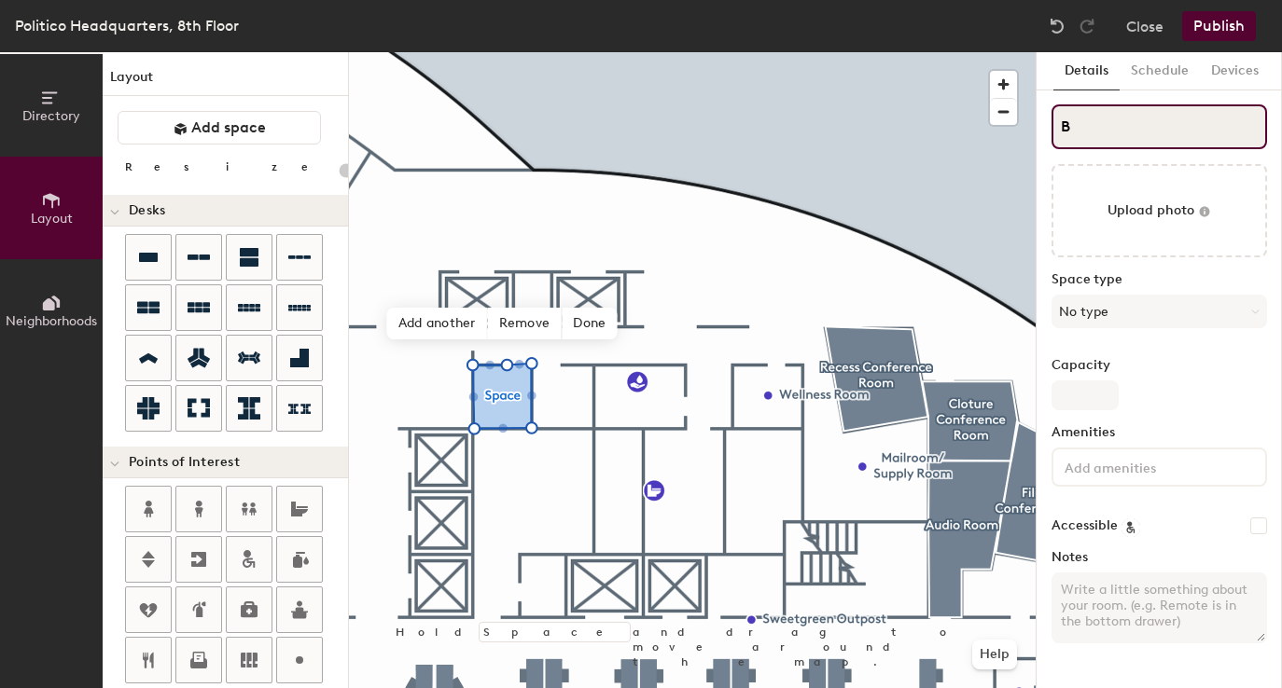
type input "Ba"
type input "20"
type input "[MEDICAL_DATA]"
type input "20"
type input "Bala"
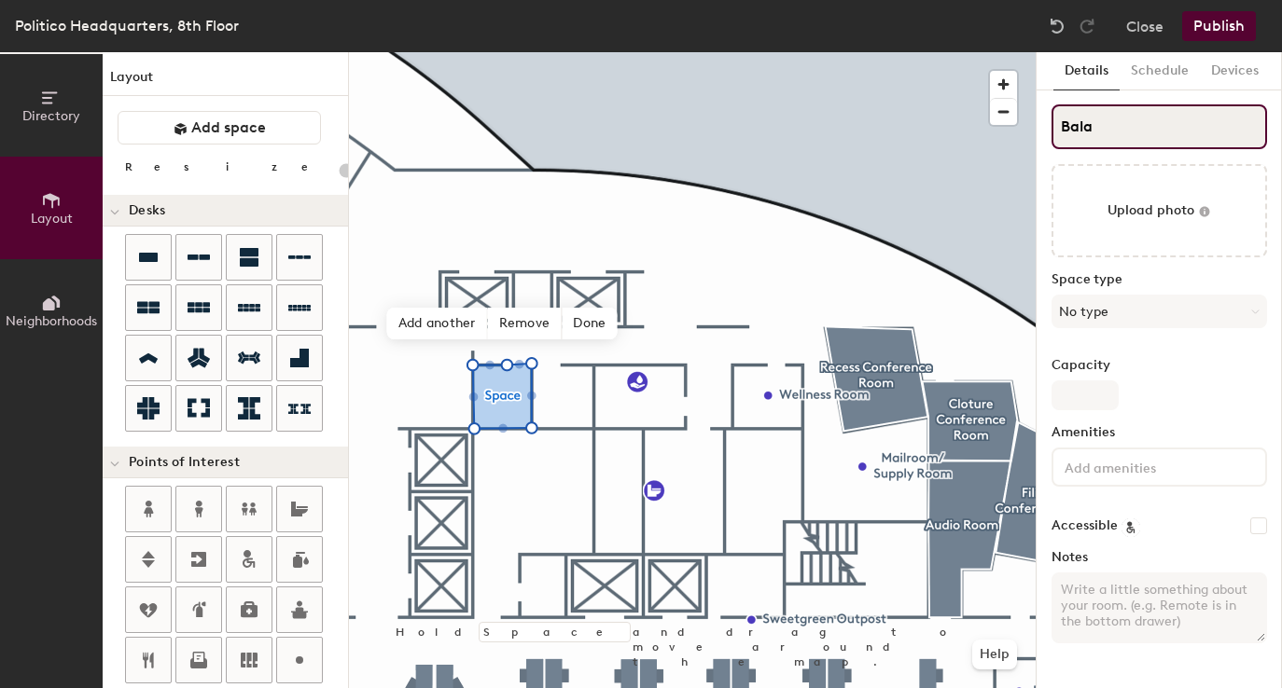
type input "20"
type input "[PERSON_NAME]"
type input "20"
type input "Balanc"
type input "20"
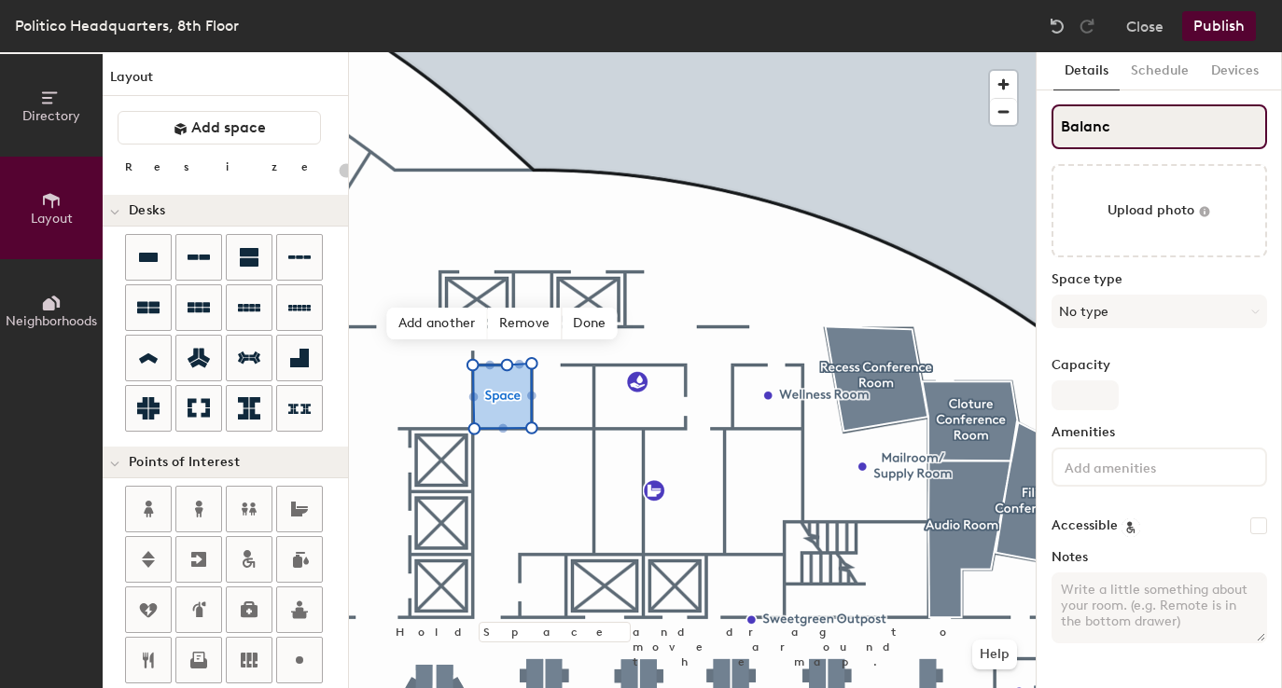
type input "Balance"
type input "20"
type input "Balances"
type input "20"
